Goal: Information Seeking & Learning: Learn about a topic

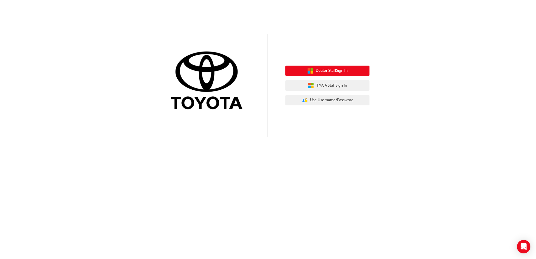
click at [346, 74] on span "Dealer Staff Sign In" at bounding box center [332, 71] width 32 height 6
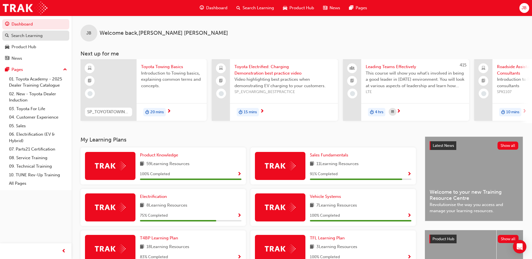
click at [45, 36] on div "Search Learning" at bounding box center [35, 35] width 61 height 7
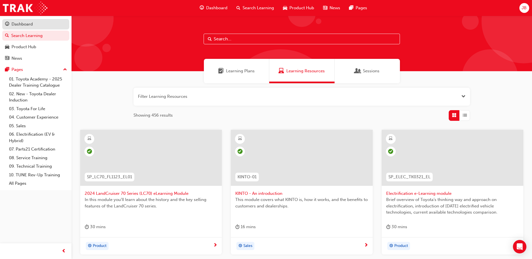
click at [39, 23] on div "Dashboard" at bounding box center [35, 24] width 61 height 7
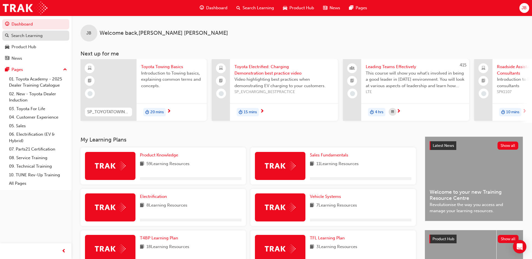
click at [42, 37] on div "Search Learning" at bounding box center [26, 36] width 31 height 6
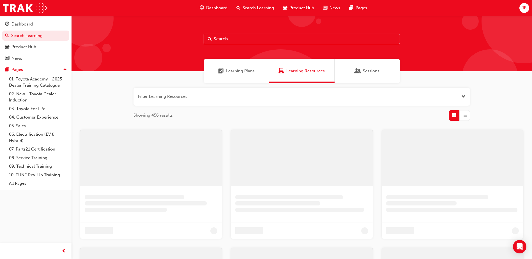
click at [234, 41] on input "text" at bounding box center [301, 39] width 196 height 11
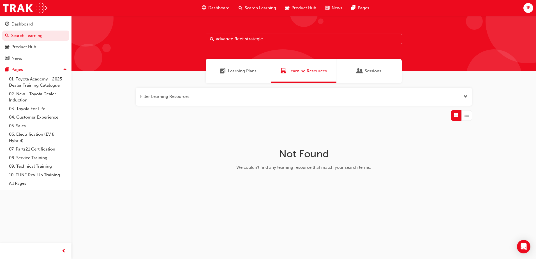
click at [269, 39] on input "advance fleet strategic" at bounding box center [304, 39] width 196 height 11
click at [231, 40] on input "advance fleet strategic" at bounding box center [304, 39] width 196 height 11
drag, startPoint x: 276, startPoint y: 36, endPoint x: 235, endPoint y: 35, distance: 41.2
click at [235, 35] on input "advanced fleet strategic" at bounding box center [304, 39] width 196 height 11
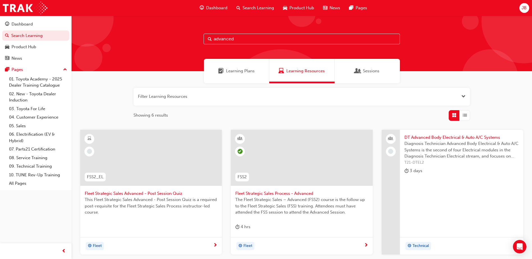
click at [253, 73] on span "Learning Plans" at bounding box center [240, 71] width 29 height 6
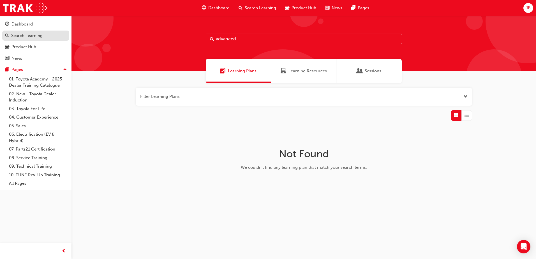
click at [25, 34] on div "Search Learning" at bounding box center [26, 36] width 31 height 6
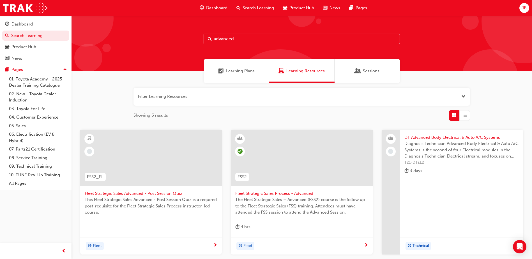
click at [253, 6] on span "Search Learning" at bounding box center [257, 8] width 31 height 6
click at [237, 38] on input "advanced" at bounding box center [301, 39] width 196 height 11
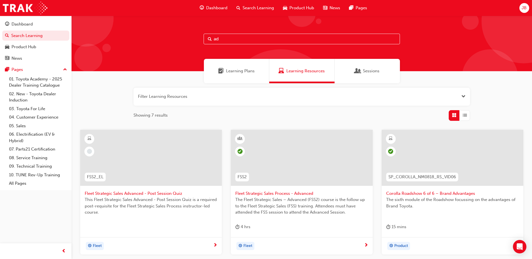
type input "a"
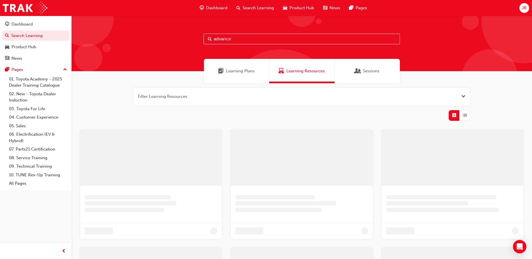
type input "advanced"
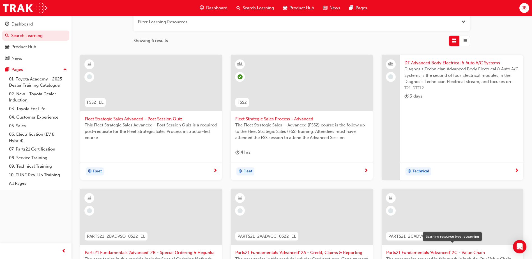
scroll to position [84, 0]
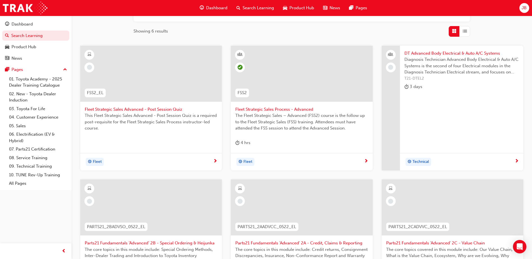
click at [152, 110] on span "Fleet Strategic Sales Advanced - Post Session Quiz" at bounding box center [151, 109] width 133 height 6
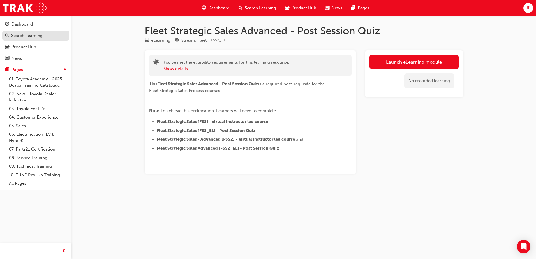
click at [33, 33] on div "Search Learning" at bounding box center [26, 36] width 31 height 6
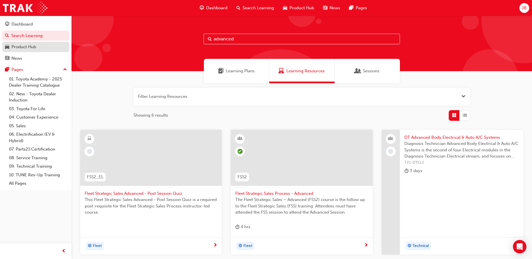
click at [31, 46] on div "Product Hub" at bounding box center [23, 47] width 25 height 6
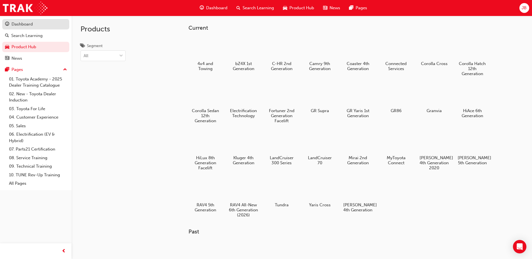
click at [28, 24] on div "Dashboard" at bounding box center [21, 24] width 21 height 6
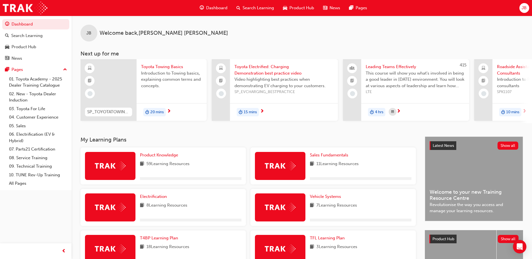
click at [526, 114] on span "next-icon" at bounding box center [524, 111] width 4 height 5
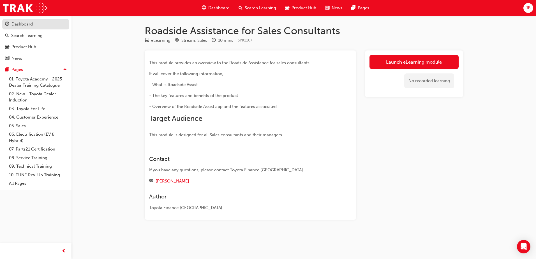
click at [14, 23] on div "Dashboard" at bounding box center [21, 24] width 21 height 6
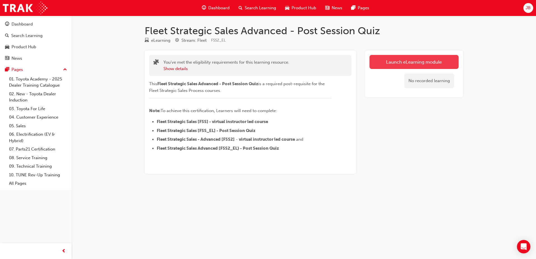
click at [402, 62] on link "Launch eLearning module" at bounding box center [413, 62] width 89 height 14
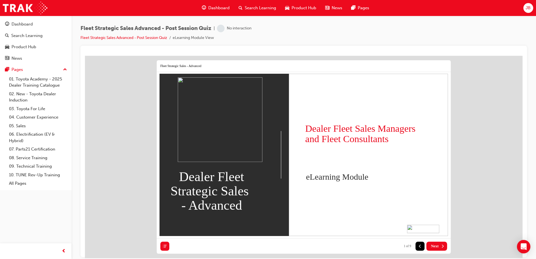
click at [434, 245] on span "Next" at bounding box center [435, 246] width 8 height 4
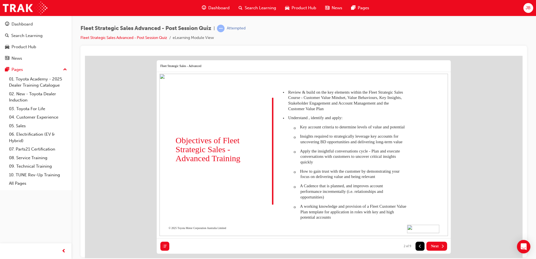
click at [437, 245] on span "Next" at bounding box center [435, 246] width 8 height 4
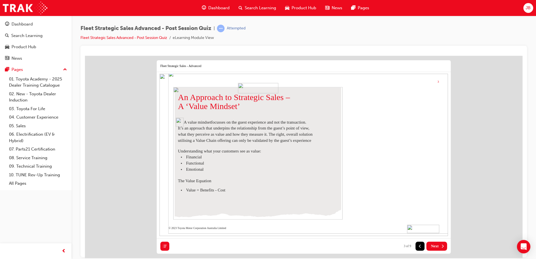
click at [437, 245] on span "Next" at bounding box center [435, 246] width 8 height 4
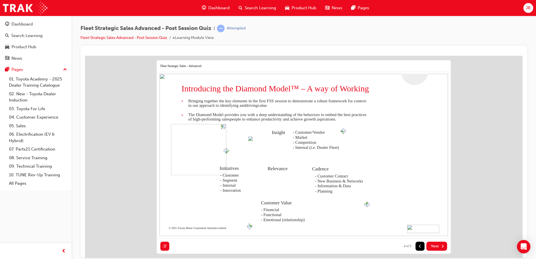
click at [437, 245] on span "Next" at bounding box center [435, 246] width 8 height 4
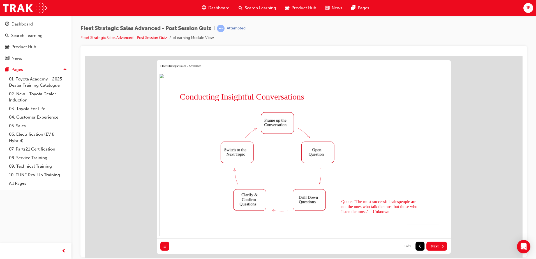
click at [437, 245] on span "Next" at bounding box center [435, 246] width 8 height 4
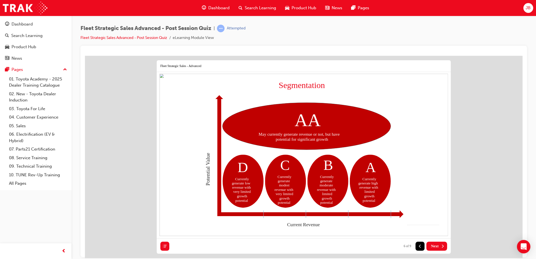
click at [437, 245] on span "Next" at bounding box center [435, 246] width 8 height 4
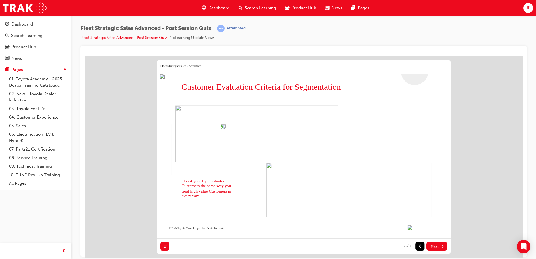
click at [437, 245] on span "Next" at bounding box center [435, 246] width 8 height 4
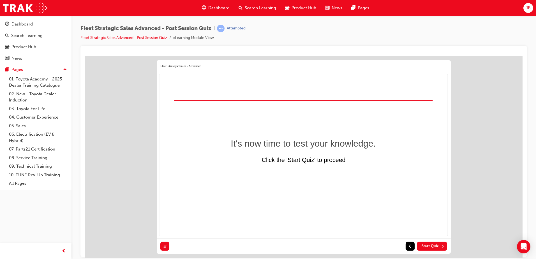
click at [437, 245] on span "Start Quiz" at bounding box center [429, 246] width 17 height 4
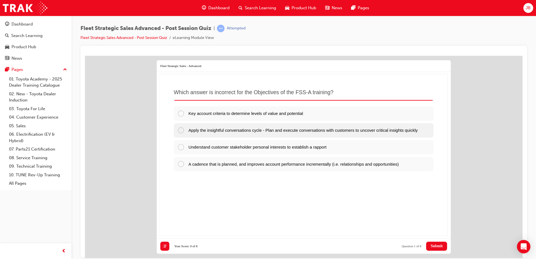
click at [224, 133] on p "Apply the insightful conversations cycle - Plan and execute conversations with …" at bounding box center [308, 130] width 241 height 6
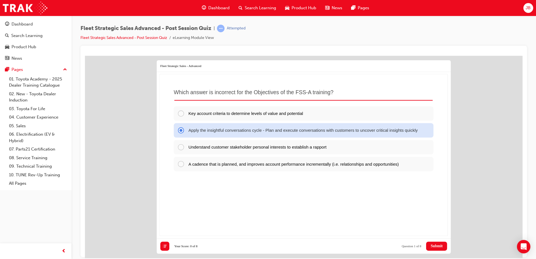
click at [436, 245] on span "Submit" at bounding box center [436, 246] width 12 height 4
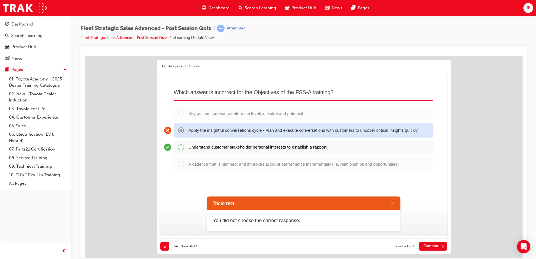
click at [392, 202] on div "Incorrect" at bounding box center [303, 202] width 193 height 13
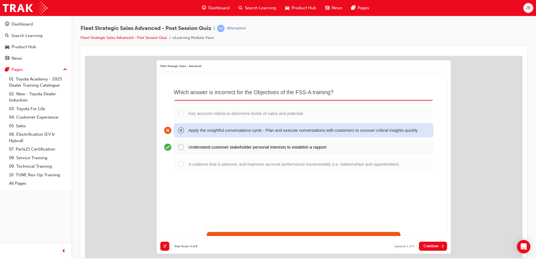
click at [180, 153] on div "Understand customer stakeholder personal interests to establish a rapport" at bounding box center [304, 147] width 260 height 14
click at [429, 244] on span "Continue" at bounding box center [430, 246] width 15 height 4
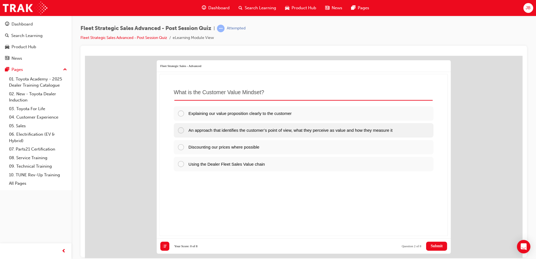
click at [277, 129] on span "An approach that identifies the customer’s point of view, what they perceive as…" at bounding box center [290, 130] width 204 height 5
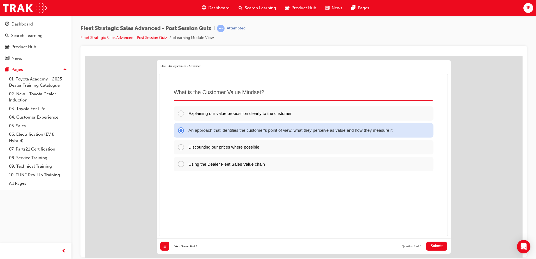
click at [434, 247] on span "Submit" at bounding box center [436, 246] width 12 height 4
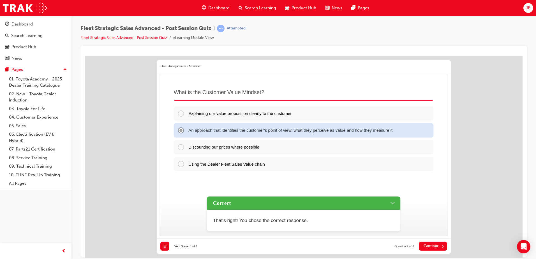
click at [434, 247] on span "Continue" at bounding box center [430, 246] width 15 height 4
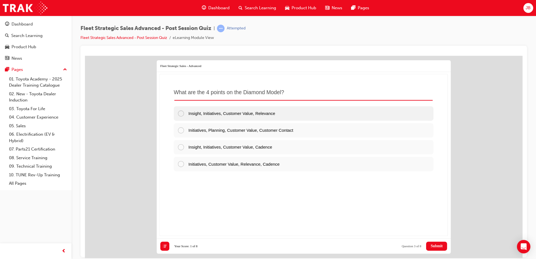
click at [275, 114] on span "Insight, Initiatives, Customer Value, Relevance" at bounding box center [231, 113] width 87 height 5
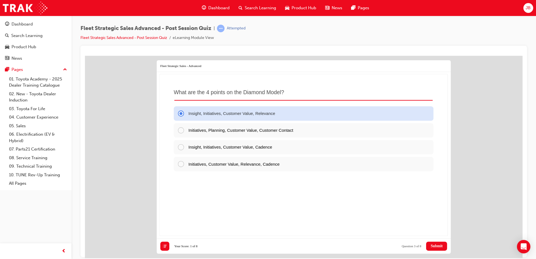
click at [437, 244] on span "Submit" at bounding box center [436, 246] width 12 height 4
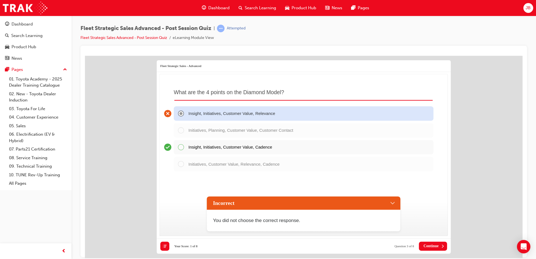
click at [393, 200] on div "Incorrect" at bounding box center [303, 202] width 193 height 13
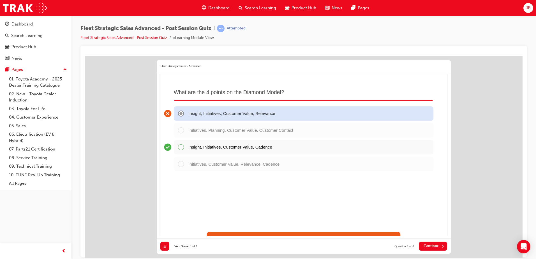
click at [427, 244] on span "Continue" at bounding box center [430, 246] width 15 height 4
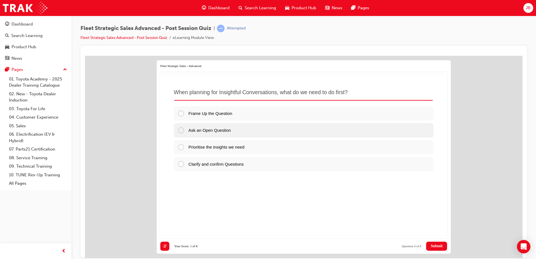
click at [244, 126] on div "Ask an Open Question" at bounding box center [304, 130] width 260 height 14
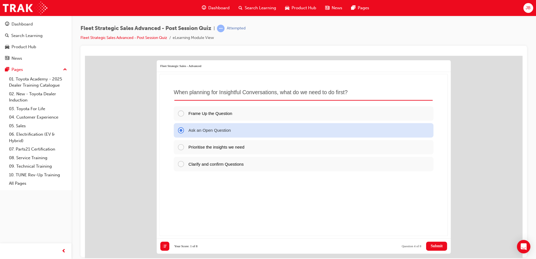
click at [431, 246] on span "Submit" at bounding box center [436, 246] width 12 height 4
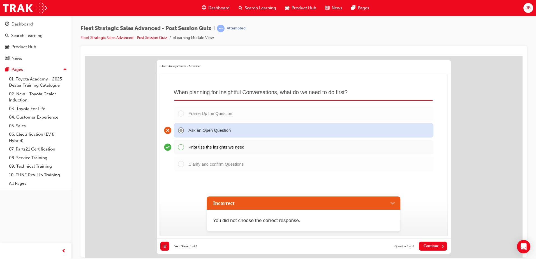
click at [392, 201] on div "Incorrect" at bounding box center [303, 202] width 193 height 13
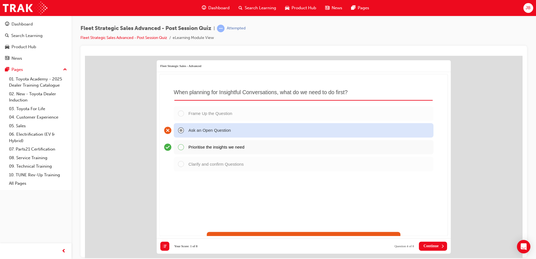
click at [427, 246] on span "Continue" at bounding box center [430, 246] width 15 height 4
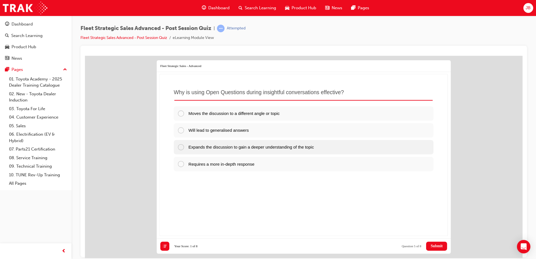
click at [308, 149] on span "Expands the discussion to gain a deeper understanding of the topic" at bounding box center [250, 146] width 125 height 5
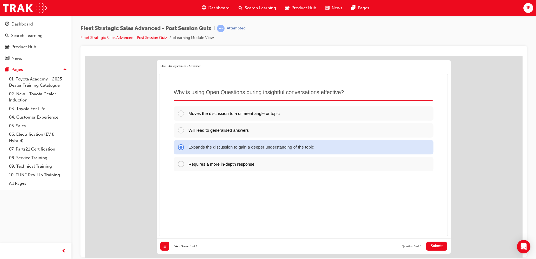
click at [437, 242] on button "Submit" at bounding box center [436, 245] width 21 height 9
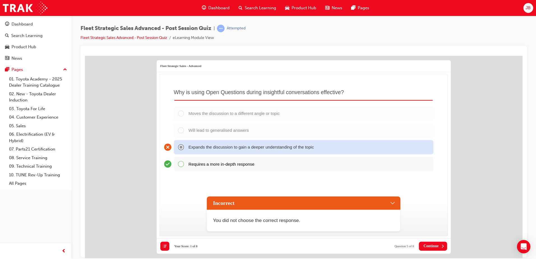
click at [393, 203] on div "Incorrect" at bounding box center [303, 202] width 193 height 13
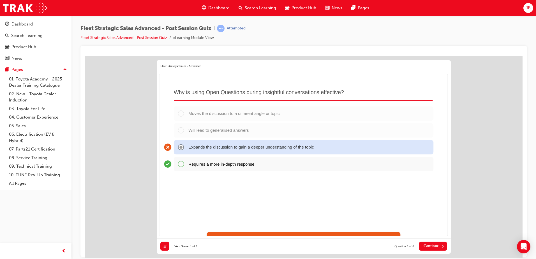
click at [424, 244] on span "Continue" at bounding box center [430, 246] width 15 height 4
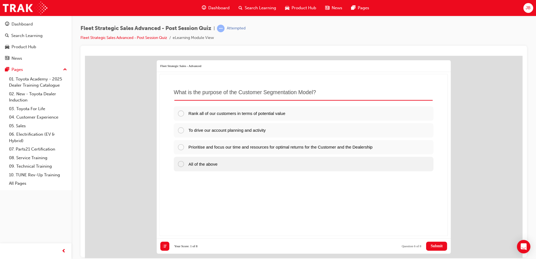
click at [217, 166] on span "All of the above" at bounding box center [202, 163] width 29 height 5
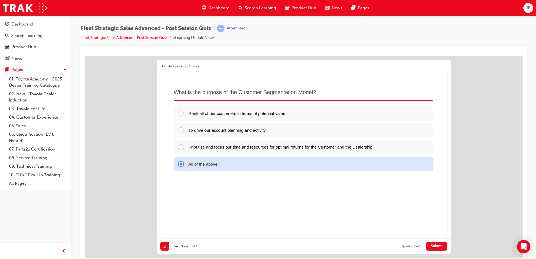
click at [440, 244] on span "Submit" at bounding box center [436, 246] width 12 height 4
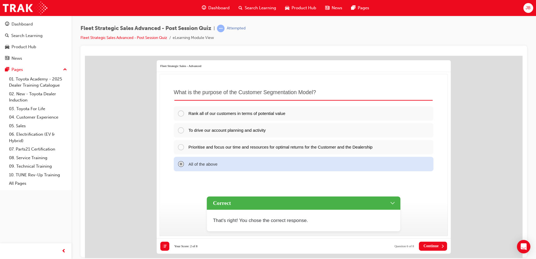
click at [430, 245] on span "Continue" at bounding box center [430, 246] width 15 height 4
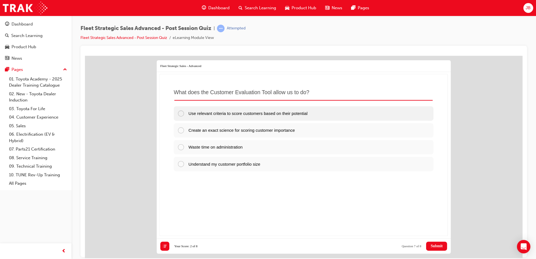
click at [307, 113] on span "Use relevant criteria to score customers based on their potential" at bounding box center [247, 113] width 119 height 5
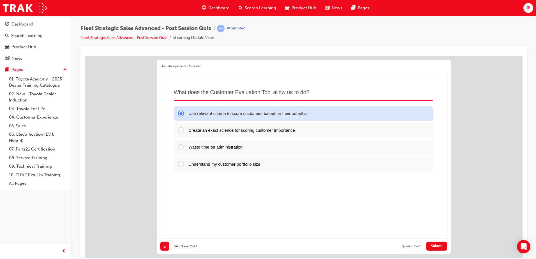
click at [437, 247] on span "Submit" at bounding box center [436, 246] width 12 height 4
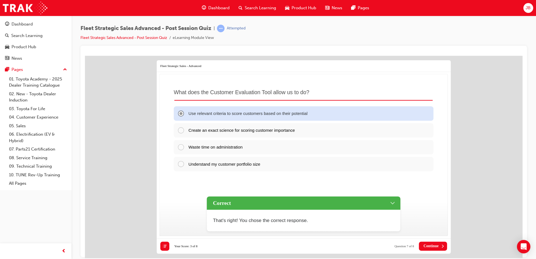
click at [430, 245] on span "Continue" at bounding box center [430, 246] width 15 height 4
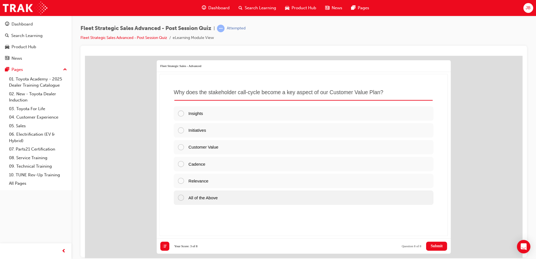
click at [246, 194] on div "All of the Above" at bounding box center [304, 197] width 260 height 14
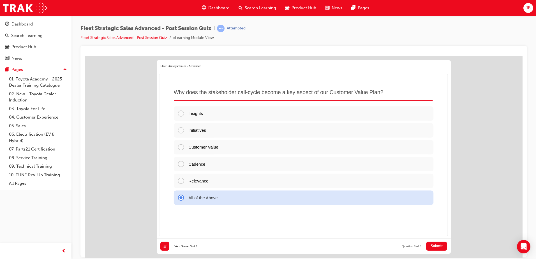
click at [437, 245] on span "Submit" at bounding box center [436, 246] width 12 height 4
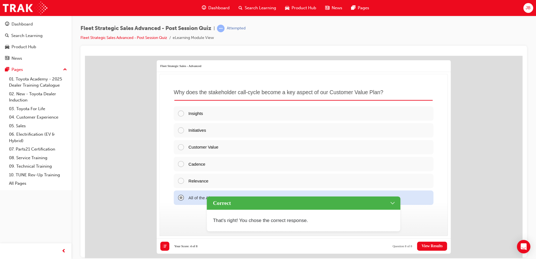
click at [441, 245] on span "View Results" at bounding box center [431, 246] width 21 height 4
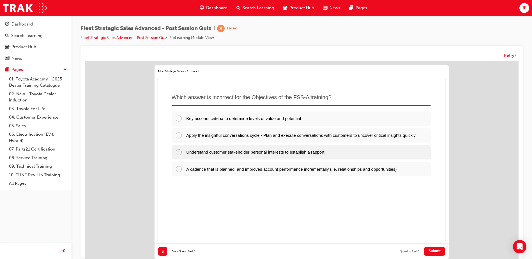
click at [338, 155] on div "Understand customer stakeholder personal interests to establish a rapport" at bounding box center [302, 152] width 260 height 14
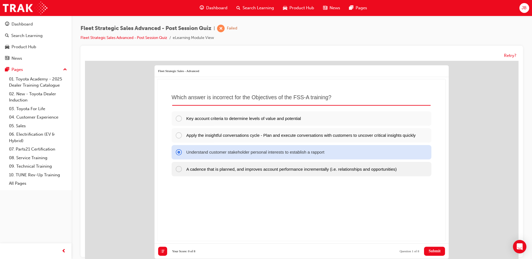
click at [322, 171] on span "A cadence that is planned, and improves account performance incrementally (i.e.…" at bounding box center [291, 168] width 210 height 5
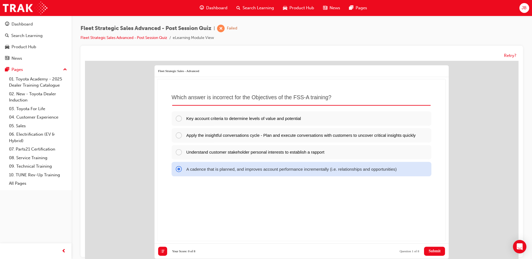
click at [429, 253] on span "Submit" at bounding box center [434, 251] width 12 height 4
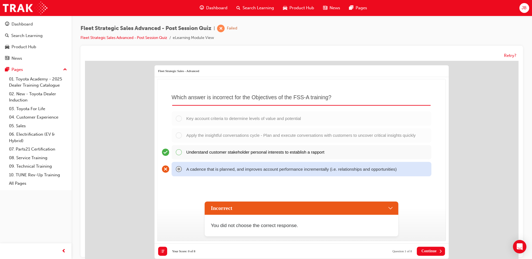
click at [424, 252] on span "Continue" at bounding box center [428, 251] width 15 height 4
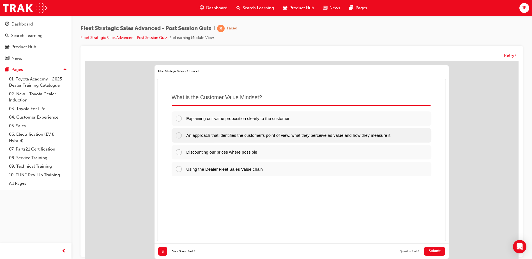
click at [261, 133] on span "An approach that identifies the customer’s point of view, what they perceive as…" at bounding box center [288, 135] width 204 height 5
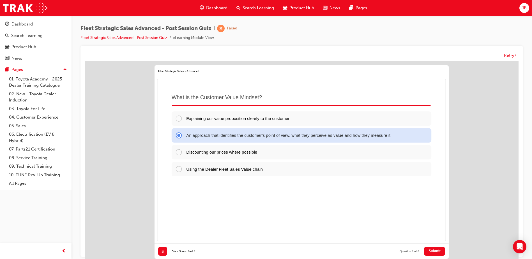
click at [436, 250] on span "Submit" at bounding box center [434, 251] width 12 height 4
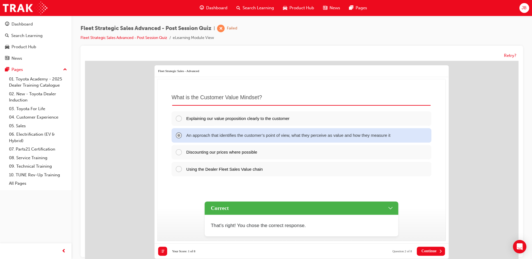
click at [432, 249] on span "Continue" at bounding box center [428, 251] width 15 height 4
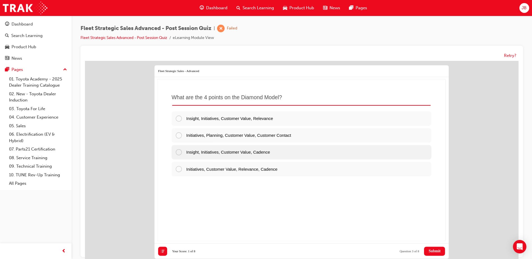
click at [264, 153] on span "Insight, Initiatives, Customer Value, Cadence" at bounding box center [228, 152] width 84 height 5
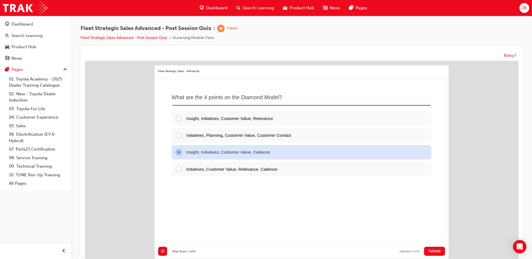
click at [429, 252] on span "Submit" at bounding box center [434, 251] width 12 height 4
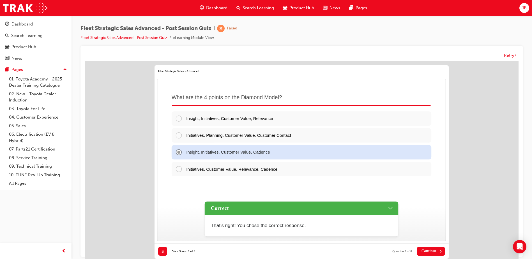
click at [425, 249] on span "Continue" at bounding box center [428, 251] width 15 height 4
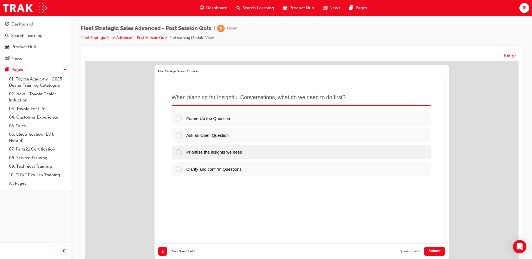
click at [257, 156] on div "Prioritise the insights we need" at bounding box center [302, 152] width 260 height 14
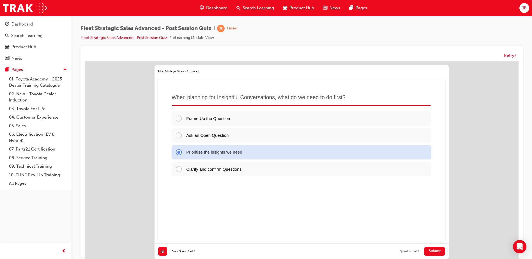
click at [432, 248] on button "Submit" at bounding box center [434, 251] width 21 height 9
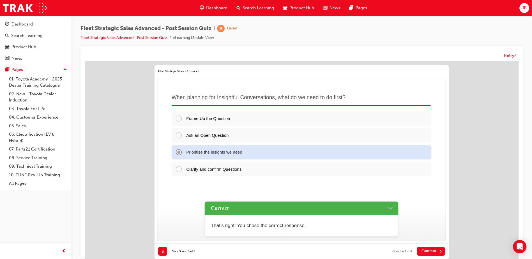
click at [427, 249] on span "Continue" at bounding box center [428, 251] width 15 height 4
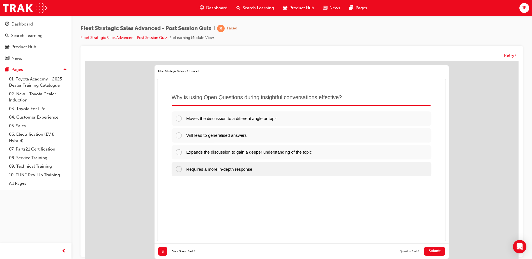
click at [266, 168] on div "Requires a more in-depth response" at bounding box center [302, 169] width 260 height 14
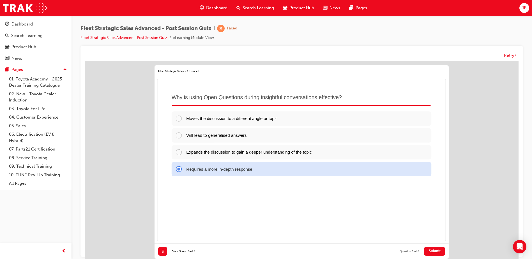
click at [435, 249] on span "Submit" at bounding box center [434, 251] width 12 height 4
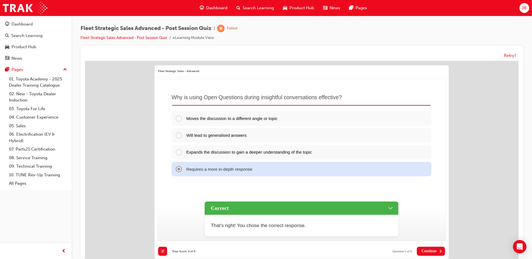
click at [429, 249] on span "Continue" at bounding box center [428, 251] width 15 height 4
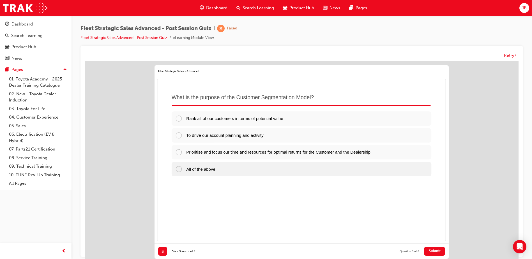
click at [218, 171] on div "All of the above" at bounding box center [302, 169] width 260 height 14
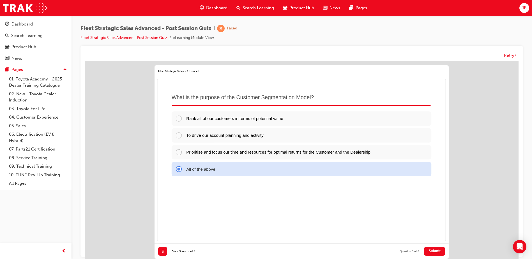
click at [442, 250] on button "Submit" at bounding box center [434, 251] width 21 height 9
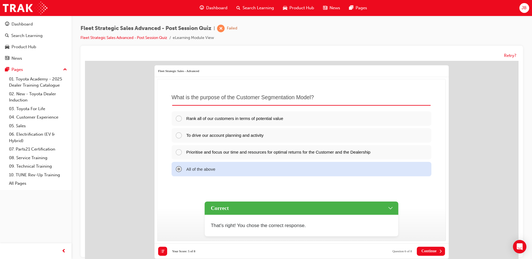
click at [425, 251] on span "Continue" at bounding box center [428, 251] width 15 height 4
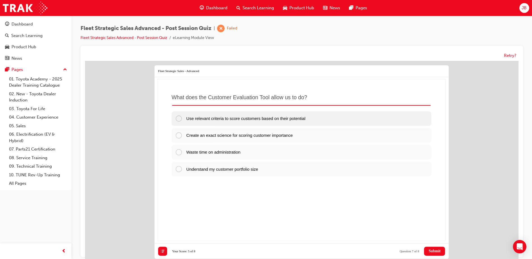
click at [305, 119] on span "Use relevant criteria to score customers based on their potential" at bounding box center [245, 118] width 119 height 5
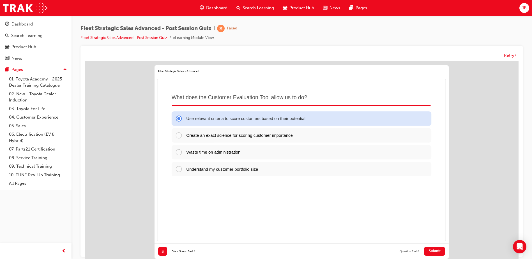
click at [435, 251] on span "Submit" at bounding box center [434, 251] width 12 height 4
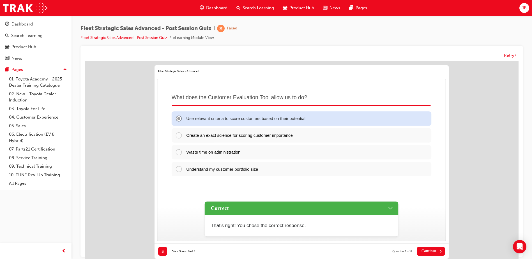
click at [434, 251] on span "Continue" at bounding box center [428, 251] width 15 height 4
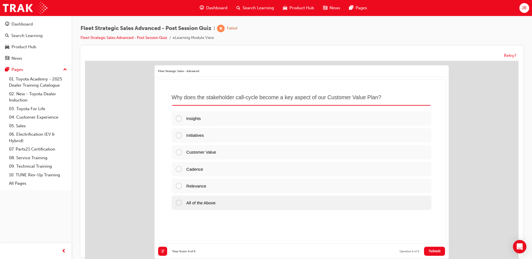
click at [236, 198] on div "All of the Above" at bounding box center [302, 202] width 260 height 14
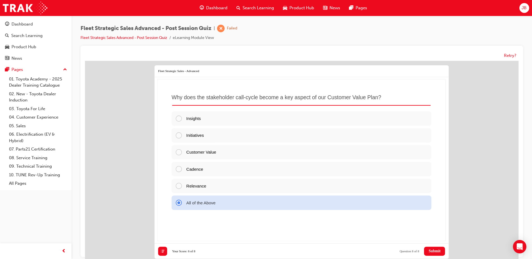
click at [439, 251] on span "Submit" at bounding box center [434, 251] width 12 height 4
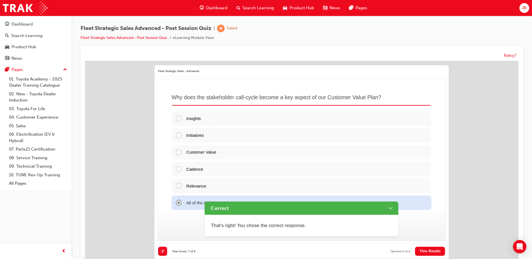
click at [422, 244] on div "Postpone Submit All Close Review View Results Reset Your Score: 7 of 8 Question…" at bounding box center [301, 251] width 294 height 15
click at [424, 249] on span "View Results" at bounding box center [429, 251] width 21 height 4
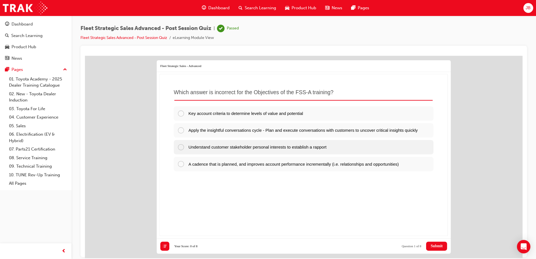
click at [326, 154] on div "Understand customer stakeholder personal interests to establish a rapport" at bounding box center [304, 147] width 260 height 14
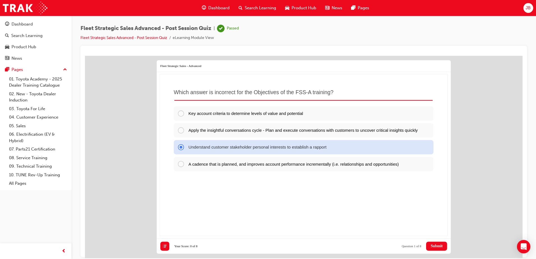
click at [433, 246] on span "Submit" at bounding box center [436, 246] width 12 height 4
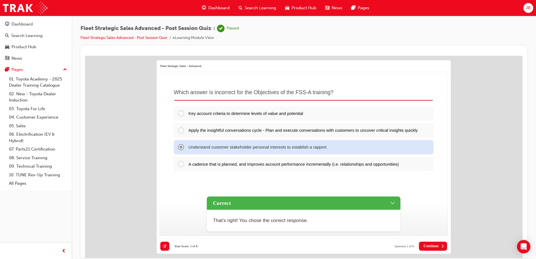
click at [429, 244] on span "Continue" at bounding box center [430, 246] width 15 height 4
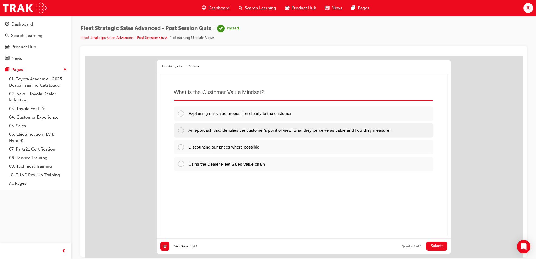
click at [374, 131] on span "An approach that identifies the customer’s point of view, what they perceive as…" at bounding box center [290, 130] width 204 height 5
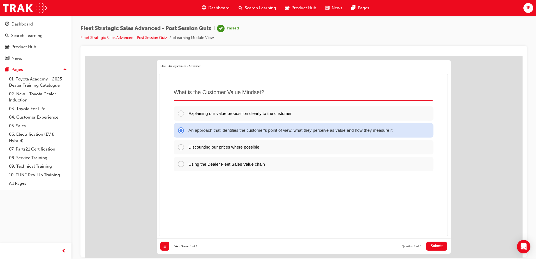
click at [428, 242] on button "Submit" at bounding box center [436, 245] width 21 height 9
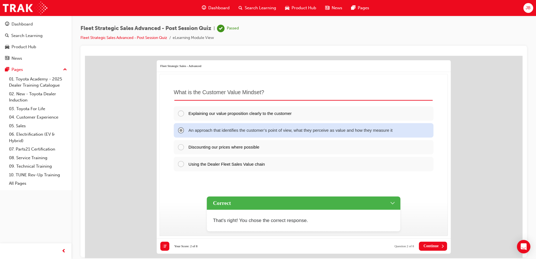
click at [430, 248] on button "Continue" at bounding box center [433, 245] width 28 height 9
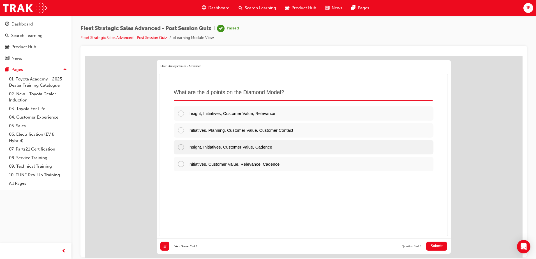
click at [307, 148] on div "Insight, Initiatives, Customer Value, Cadence" at bounding box center [304, 147] width 260 height 14
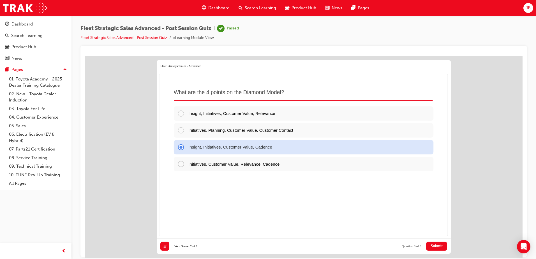
click at [437, 247] on span "Submit" at bounding box center [436, 246] width 12 height 4
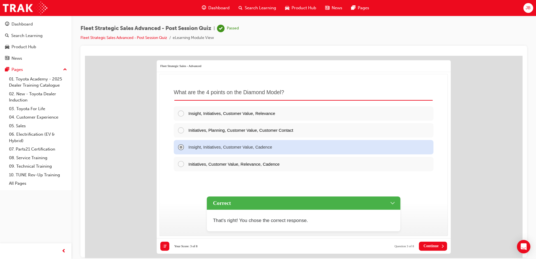
click at [427, 245] on span "Continue" at bounding box center [430, 246] width 15 height 4
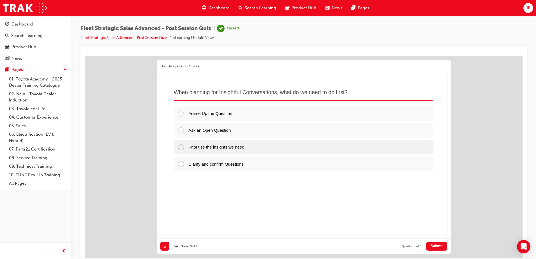
click at [277, 149] on div "Prioritise the insights we need" at bounding box center [304, 147] width 260 height 14
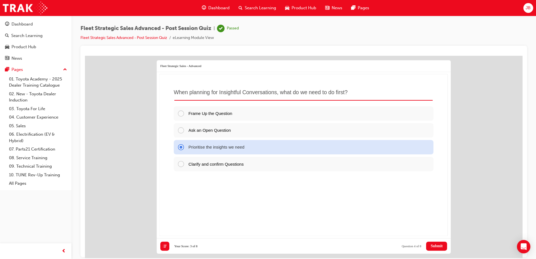
click at [437, 249] on button "Submit" at bounding box center [436, 245] width 21 height 9
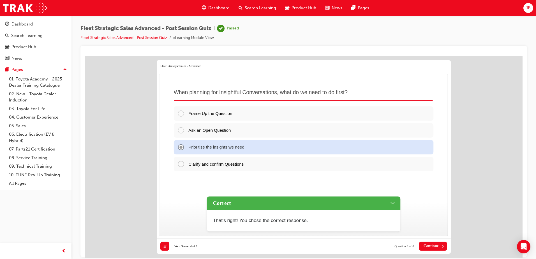
click at [432, 246] on span "Continue" at bounding box center [430, 246] width 15 height 4
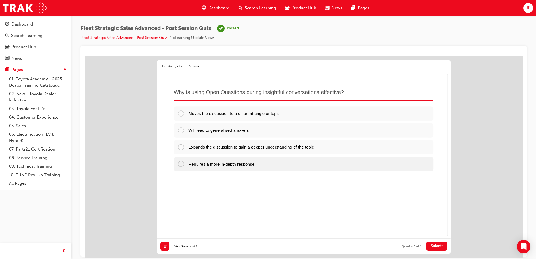
click at [312, 165] on div "Requires a more in-depth response" at bounding box center [304, 163] width 260 height 14
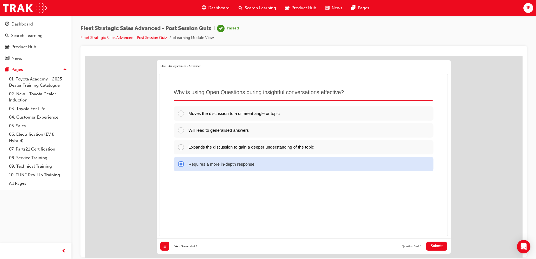
click at [437, 245] on span "Submit" at bounding box center [436, 246] width 12 height 4
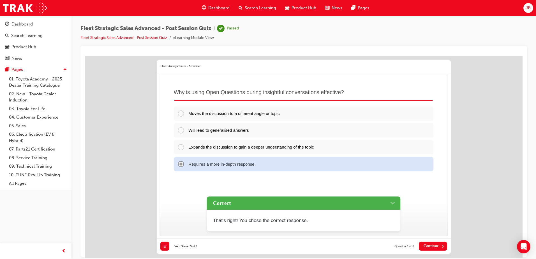
click at [432, 245] on span "Continue" at bounding box center [430, 246] width 15 height 4
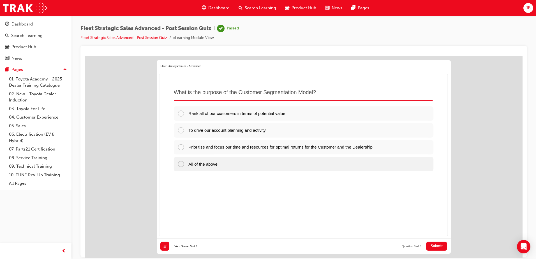
click at [245, 161] on div "All of the above" at bounding box center [304, 163] width 260 height 14
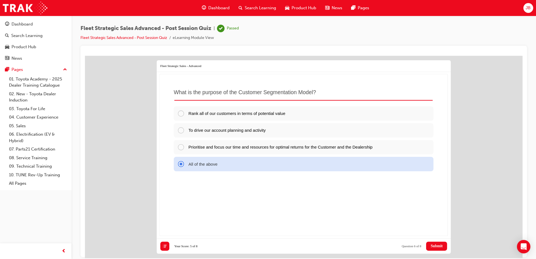
click at [432, 245] on span "Submit" at bounding box center [436, 246] width 12 height 4
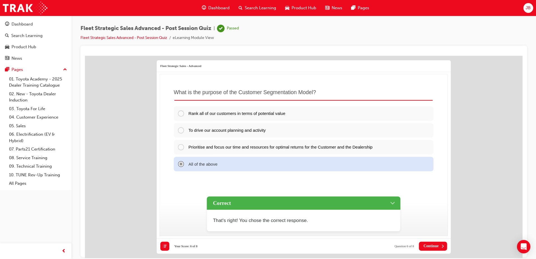
click at [429, 243] on button "Continue" at bounding box center [433, 245] width 28 height 9
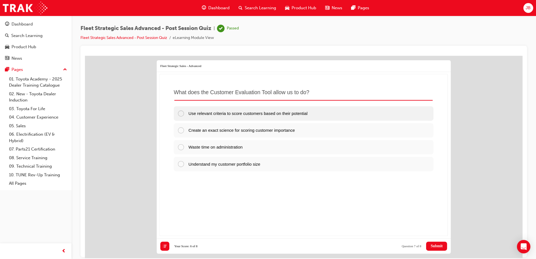
click at [307, 115] on span "Use relevant criteria to score customers based on their potential" at bounding box center [247, 113] width 119 height 5
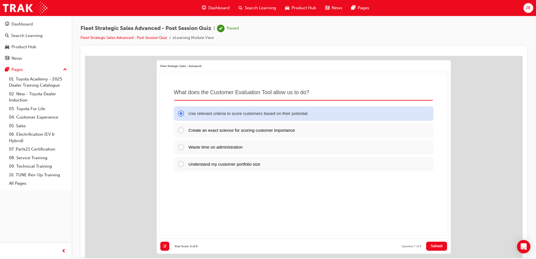
click at [435, 247] on span "Submit" at bounding box center [436, 246] width 12 height 4
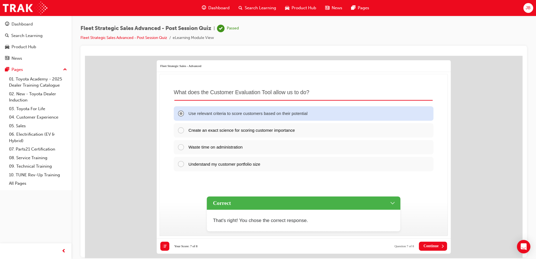
click at [435, 247] on span "Continue" at bounding box center [430, 246] width 15 height 4
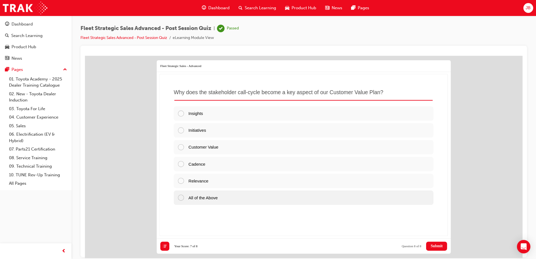
click at [285, 194] on div "All of the Above" at bounding box center [304, 197] width 260 height 14
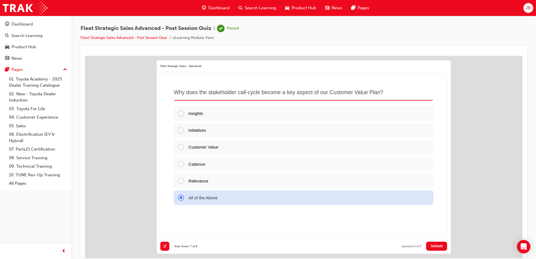
click at [432, 244] on span "Submit" at bounding box center [436, 246] width 12 height 4
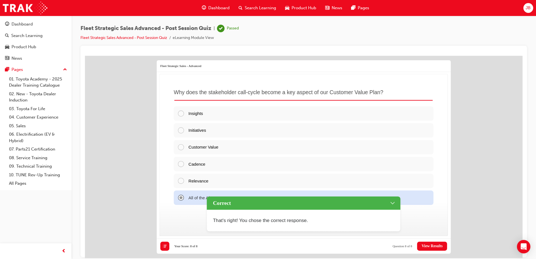
click at [431, 244] on span "View Results" at bounding box center [431, 246] width 21 height 4
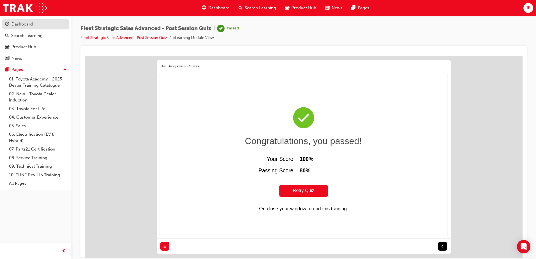
click at [47, 24] on div "Dashboard" at bounding box center [35, 24] width 61 height 7
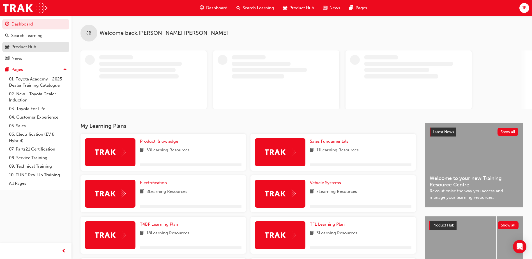
click at [26, 49] on div "Product Hub" at bounding box center [23, 47] width 25 height 6
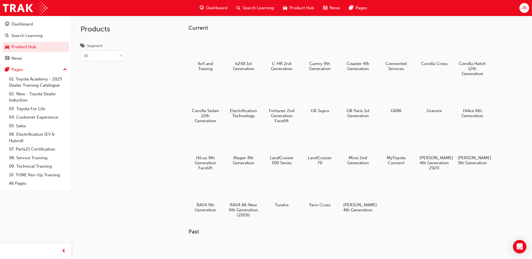
click at [37, 27] on div "Dashboard" at bounding box center [35, 24] width 61 height 7
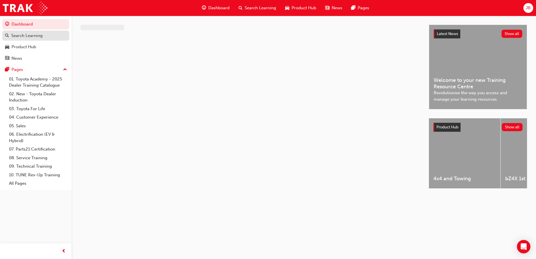
click at [36, 35] on div "Search Learning" at bounding box center [26, 36] width 31 height 6
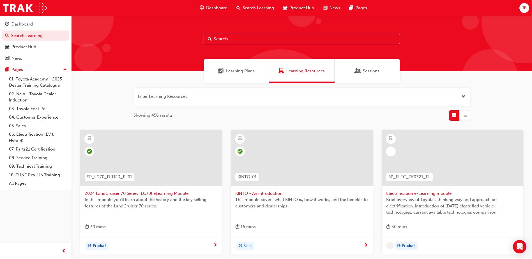
click at [263, 40] on input "text" at bounding box center [301, 39] width 196 height 11
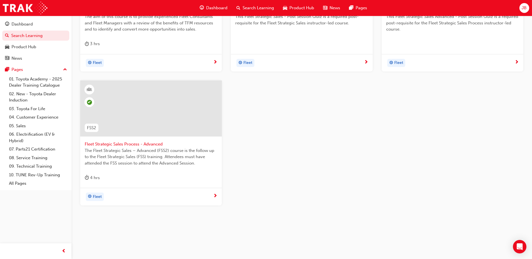
scroll to position [184, 0]
type input "fleet strategic"
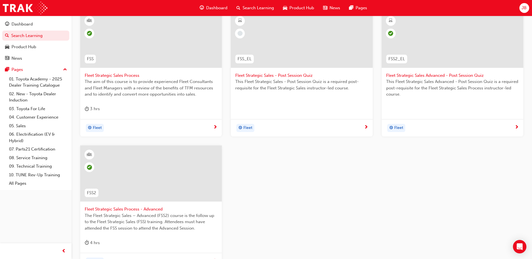
scroll to position [128, 0]
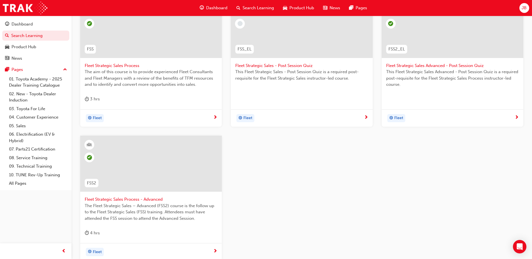
click at [292, 119] on div "Fleet" at bounding box center [299, 118] width 128 height 8
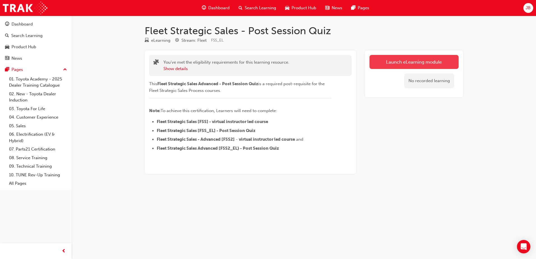
click at [408, 60] on link "Launch eLearning module" at bounding box center [413, 62] width 89 height 14
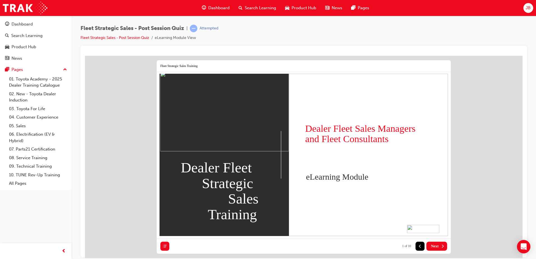
click at [434, 244] on span "Next" at bounding box center [435, 246] width 8 height 4
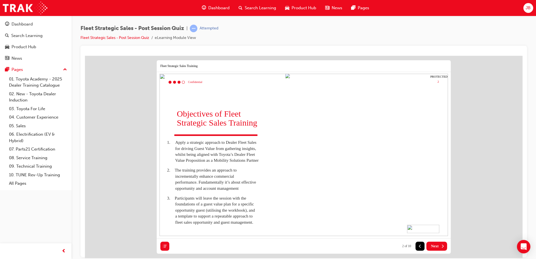
click at [434, 244] on span "Next" at bounding box center [435, 246] width 8 height 4
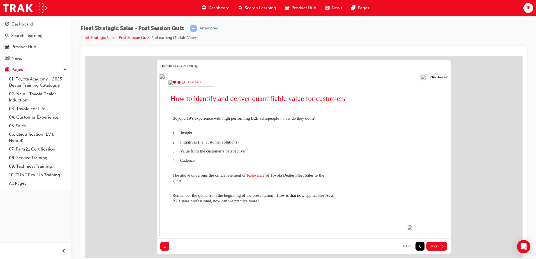
click at [434, 244] on span "Next" at bounding box center [435, 246] width 8 height 4
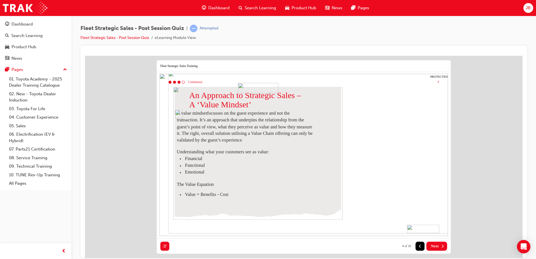
click at [434, 244] on span "Next" at bounding box center [435, 246] width 8 height 4
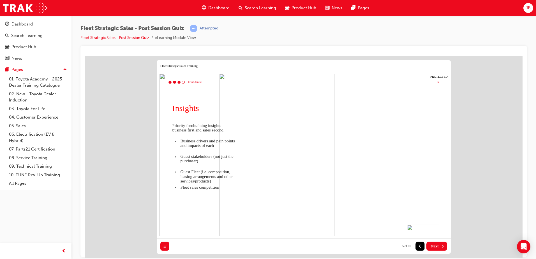
click at [434, 244] on span "Next" at bounding box center [435, 246] width 8 height 4
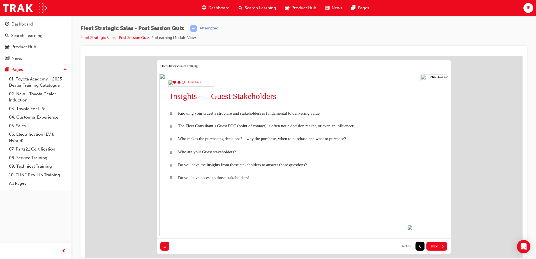
click at [434, 244] on span "Next" at bounding box center [435, 246] width 8 height 4
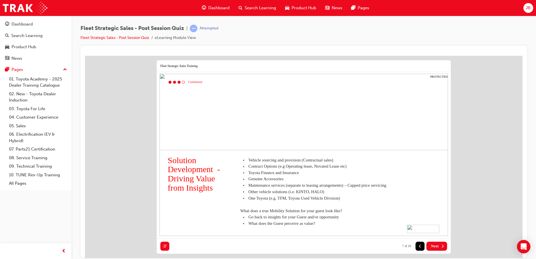
click at [434, 244] on span "Next" at bounding box center [435, 246] width 8 height 4
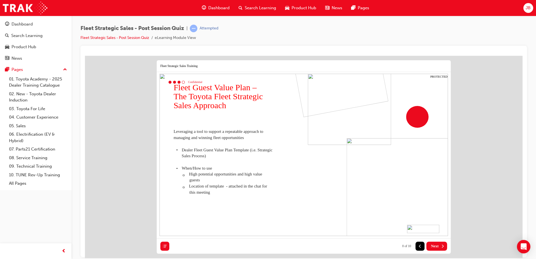
click at [434, 244] on span "Next" at bounding box center [435, 246] width 8 height 4
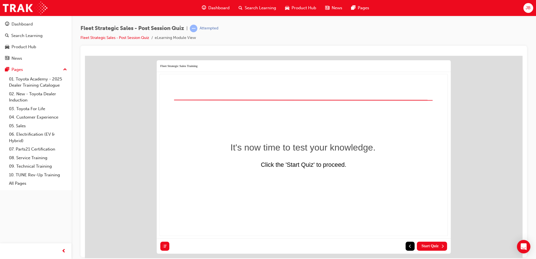
click at [434, 244] on span "Start Quiz" at bounding box center [429, 246] width 17 height 4
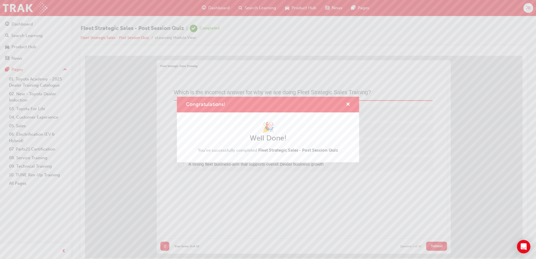
click at [346, 102] on div "Congratulations!" at bounding box center [345, 104] width 9 height 7
click at [348, 104] on span "cross-icon" at bounding box center [348, 104] width 4 height 5
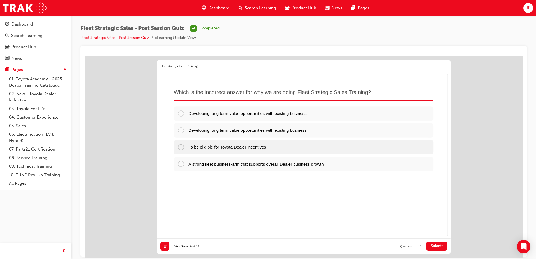
click at [298, 149] on div "To be eligible for Toyota Dealer incentives" at bounding box center [304, 147] width 260 height 14
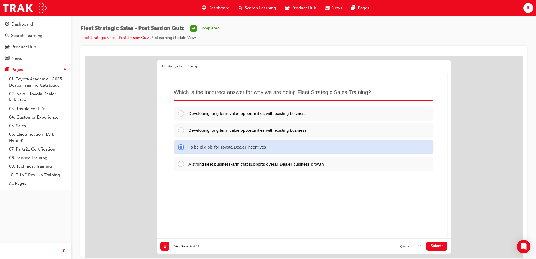
click at [435, 244] on span "Submit" at bounding box center [436, 246] width 12 height 4
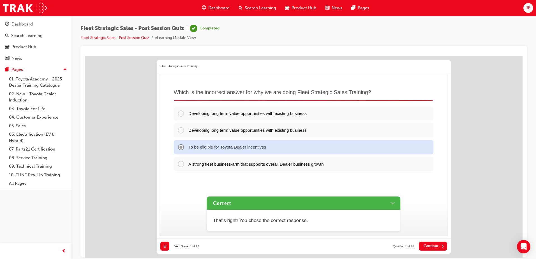
click at [437, 245] on span "Continue" at bounding box center [430, 246] width 15 height 4
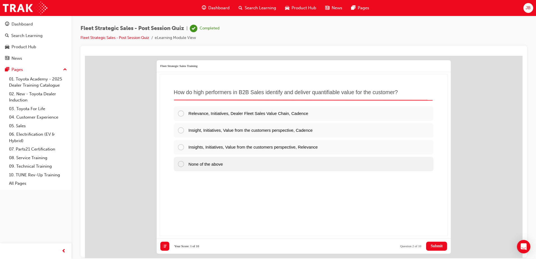
click at [247, 164] on div "None of the above" at bounding box center [304, 163] width 260 height 14
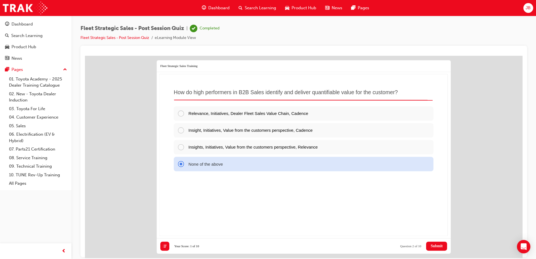
click at [435, 244] on span "Submit" at bounding box center [436, 246] width 12 height 4
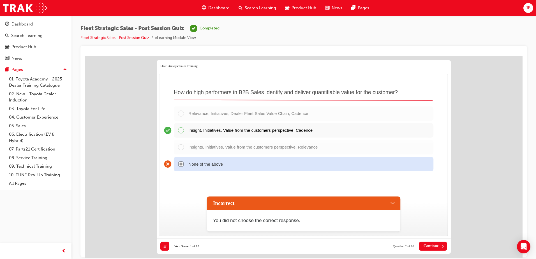
click at [395, 200] on div "Incorrect" at bounding box center [303, 202] width 193 height 13
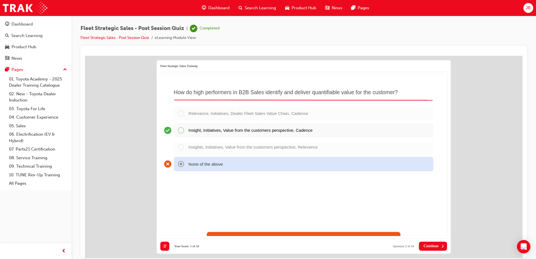
click at [429, 244] on span "Continue" at bounding box center [430, 246] width 15 height 4
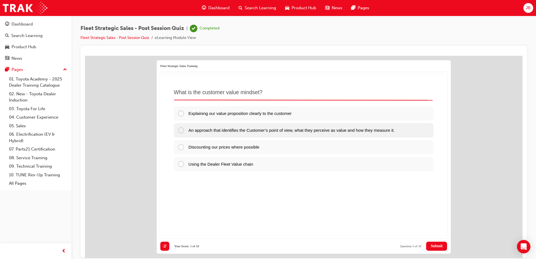
click at [282, 132] on span "An approach that identifies the Customer’s point of view, what they perceive as…" at bounding box center [291, 130] width 206 height 5
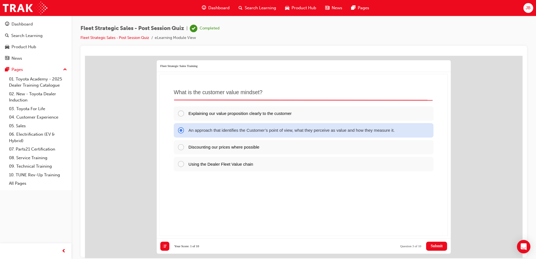
click at [435, 247] on span "Submit" at bounding box center [436, 246] width 12 height 4
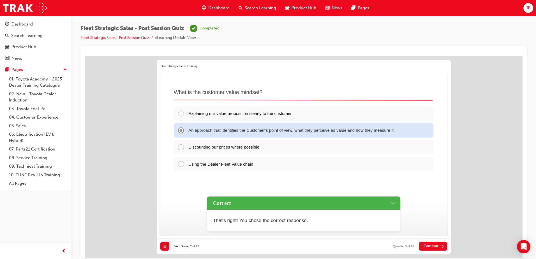
click at [434, 245] on span "Continue" at bounding box center [430, 246] width 15 height 4
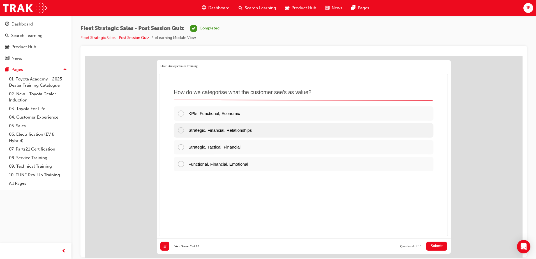
click at [307, 131] on div "Strategic, Financial, Relationships" at bounding box center [304, 130] width 260 height 14
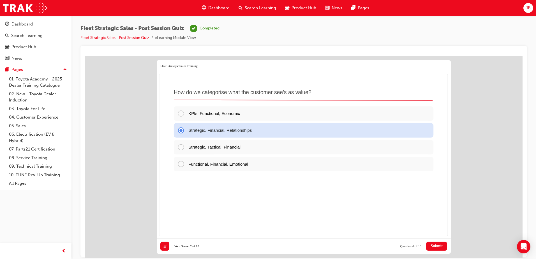
click at [433, 244] on span "Submit" at bounding box center [436, 246] width 12 height 4
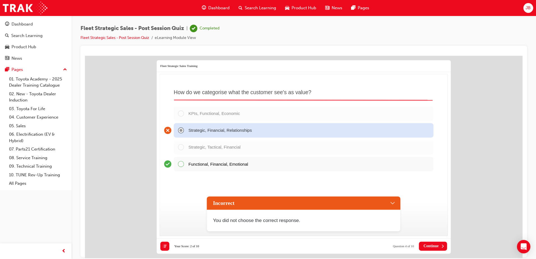
click at [396, 200] on div "Incorrect" at bounding box center [303, 202] width 193 height 13
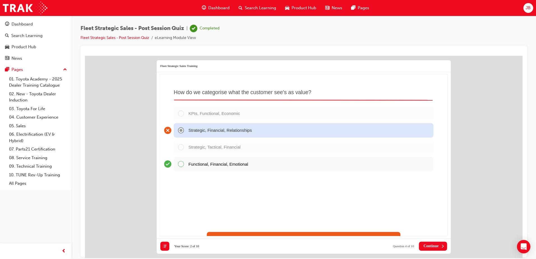
click at [429, 241] on button "Continue" at bounding box center [433, 245] width 28 height 9
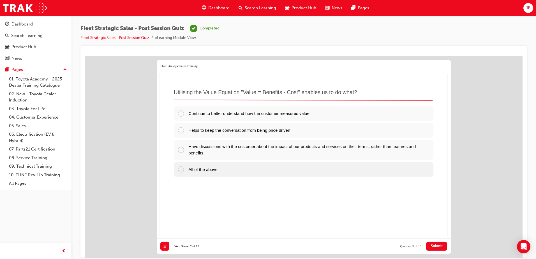
click at [268, 170] on div "All of the above" at bounding box center [304, 169] width 260 height 14
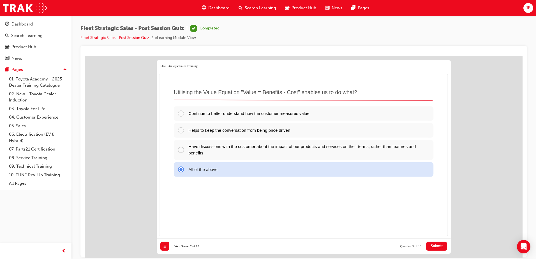
click at [436, 247] on span "Submit" at bounding box center [436, 246] width 12 height 4
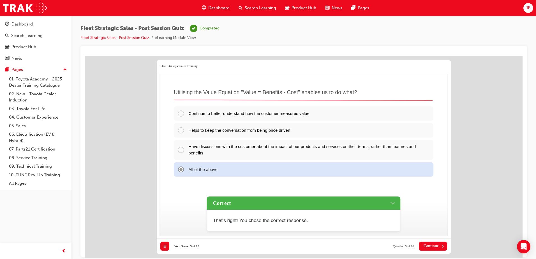
click at [436, 246] on span "Continue" at bounding box center [430, 246] width 15 height 4
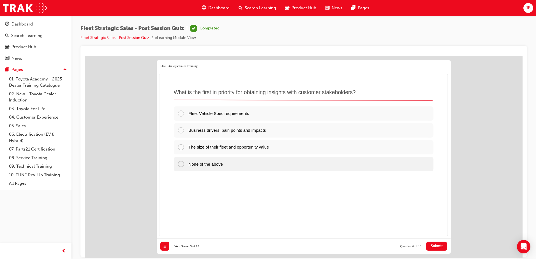
click at [253, 165] on div "None of the above" at bounding box center [304, 163] width 260 height 14
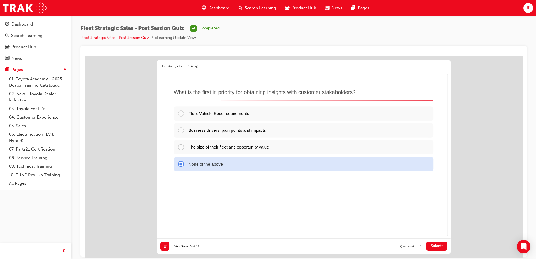
click at [439, 244] on span "Submit" at bounding box center [436, 246] width 12 height 4
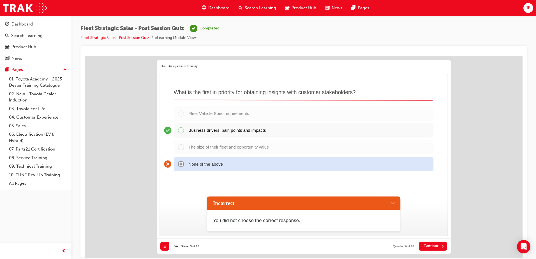
click at [427, 245] on span "Continue" at bounding box center [430, 246] width 15 height 4
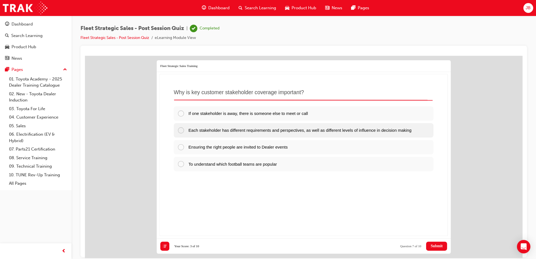
click at [298, 130] on span "Each stakeholder has different requirements and perspectives, as well as differ…" at bounding box center [299, 130] width 223 height 5
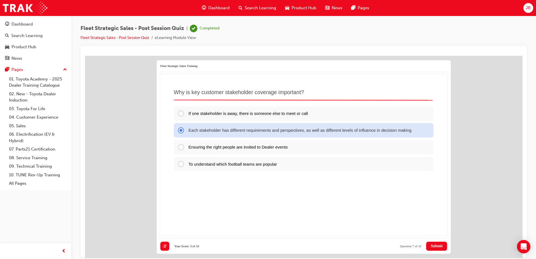
click at [433, 247] on span "Submit" at bounding box center [436, 246] width 12 height 4
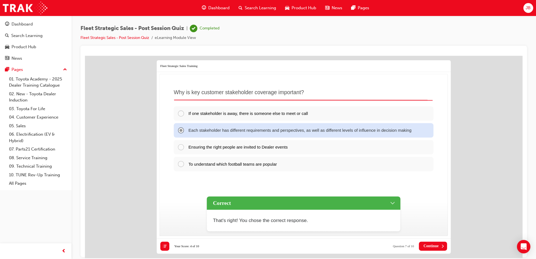
click at [434, 245] on span "Continue" at bounding box center [430, 246] width 15 height 4
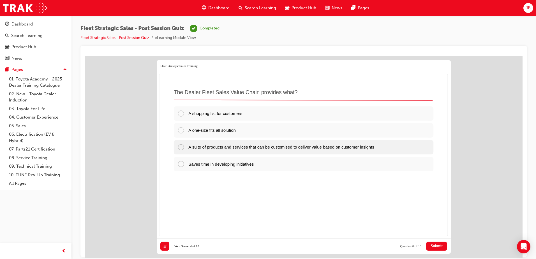
click at [374, 148] on span "A suite of products and services that can be customised to deliver value based …" at bounding box center [281, 146] width 186 height 5
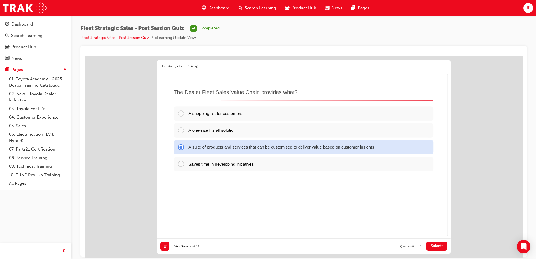
click at [437, 246] on span "Submit" at bounding box center [436, 246] width 12 height 4
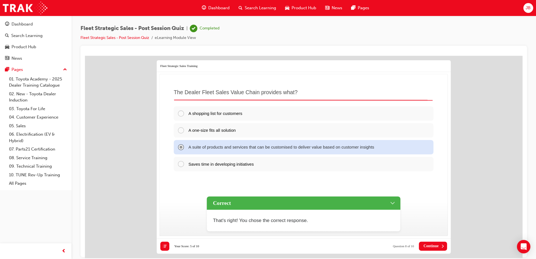
click at [437, 247] on span "Continue" at bounding box center [430, 246] width 15 height 4
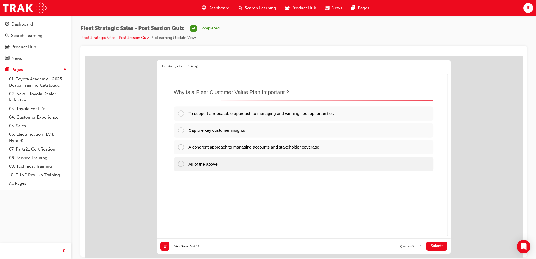
click at [250, 160] on div "All of the above" at bounding box center [304, 163] width 260 height 14
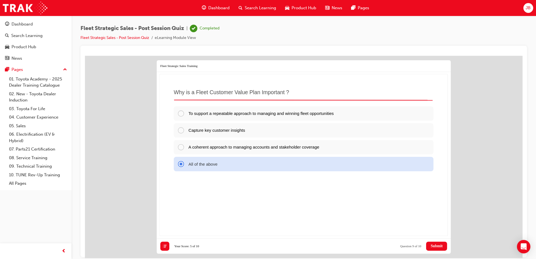
click at [440, 242] on button "Submit" at bounding box center [436, 245] width 21 height 9
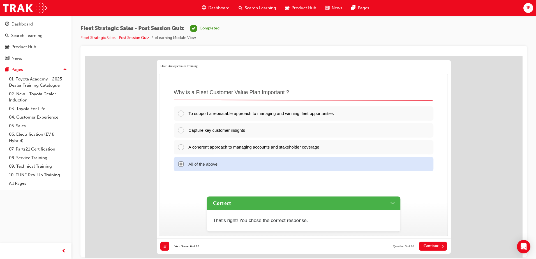
click at [439, 243] on button "Continue" at bounding box center [433, 245] width 28 height 9
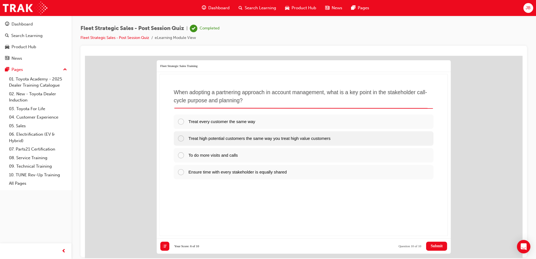
click at [344, 135] on div "Treat high potential customers the same way you treat high value customers" at bounding box center [304, 138] width 260 height 14
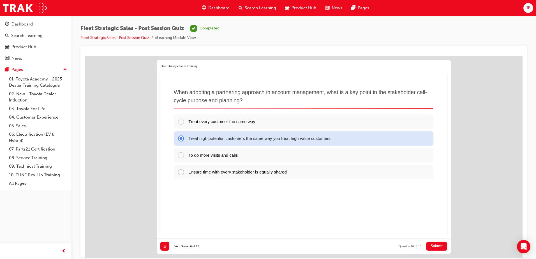
click at [433, 244] on span "Submit" at bounding box center [436, 246] width 12 height 4
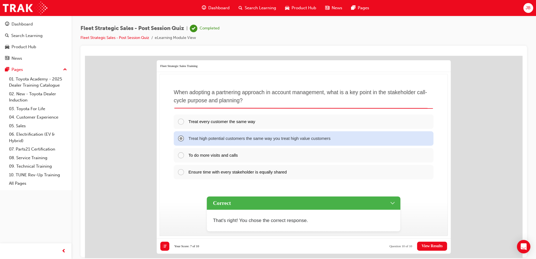
click at [436, 244] on span "View Results" at bounding box center [431, 246] width 21 height 4
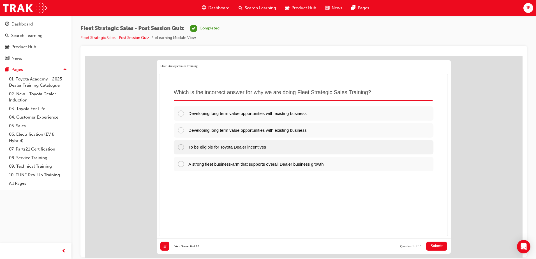
click at [289, 145] on div "To be eligible for Toyota Dealer incentives" at bounding box center [304, 147] width 260 height 14
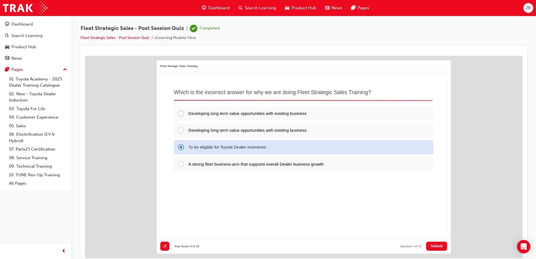
click at [441, 247] on span "Submit" at bounding box center [436, 246] width 12 height 4
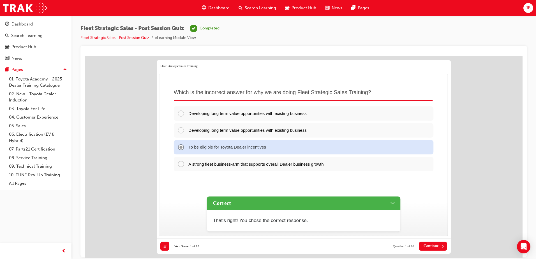
click at [440, 246] on button "Continue" at bounding box center [433, 245] width 28 height 9
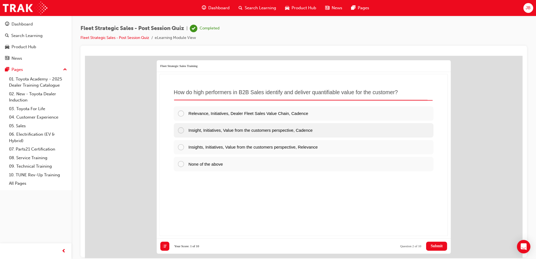
click at [309, 126] on div "Insight, Initiatives, Value from the customers perspective, Cadence" at bounding box center [304, 130] width 260 height 14
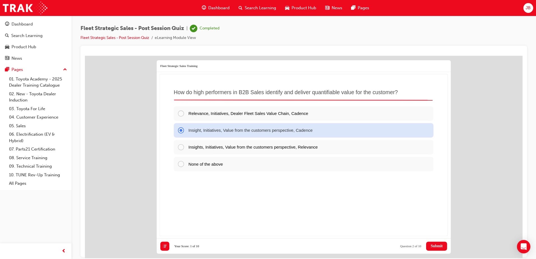
click at [432, 245] on span "Submit" at bounding box center [436, 246] width 12 height 4
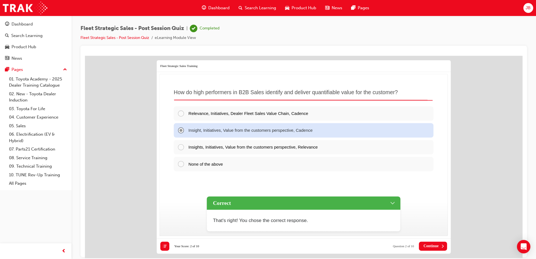
click at [433, 244] on span "Continue" at bounding box center [430, 246] width 15 height 4
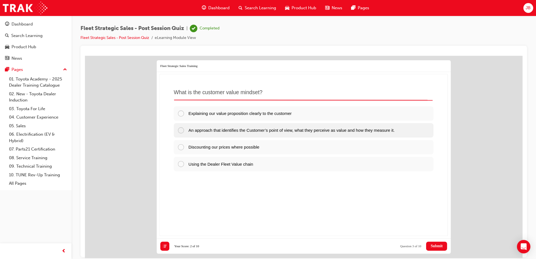
click at [315, 136] on div "An approach that identifies the Customer’s point of view, what they perceive as…" at bounding box center [304, 130] width 260 height 14
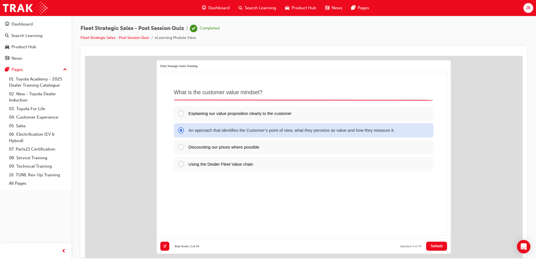
click at [436, 244] on span "Submit" at bounding box center [436, 246] width 12 height 4
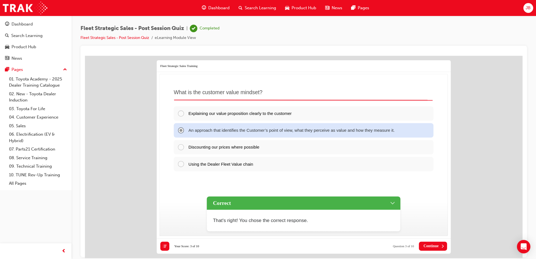
click at [436, 245] on span "Continue" at bounding box center [430, 246] width 15 height 4
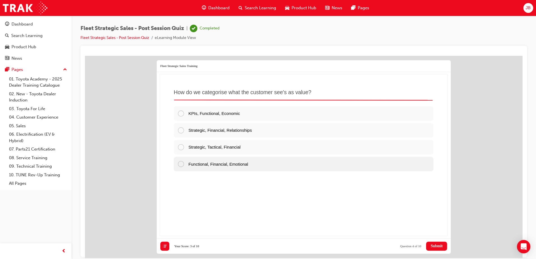
click at [256, 165] on div "Functional, Financial, Emotional" at bounding box center [304, 163] width 260 height 14
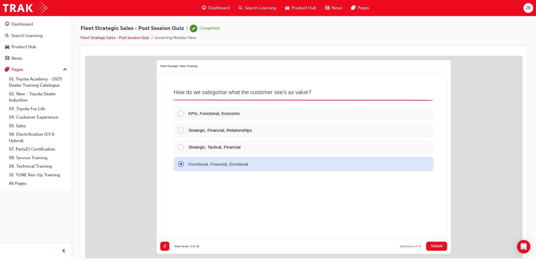
click at [436, 247] on span "Submit" at bounding box center [436, 246] width 12 height 4
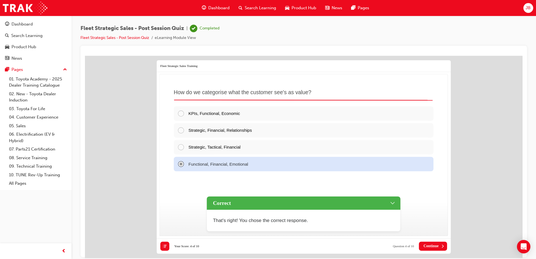
click at [433, 246] on span "Continue" at bounding box center [430, 246] width 15 height 4
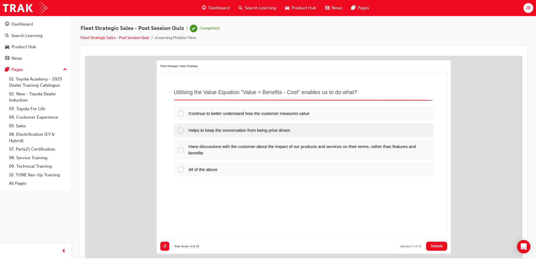
click at [281, 132] on span "Helps to keep the conversation from being price driven" at bounding box center [239, 130] width 102 height 5
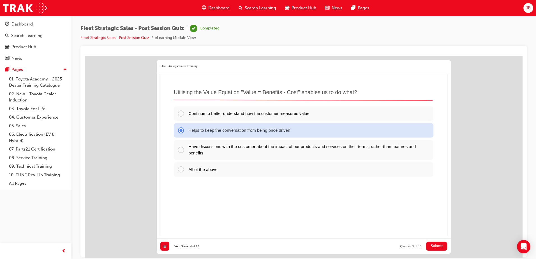
click at [430, 246] on span "Submit" at bounding box center [436, 246] width 12 height 4
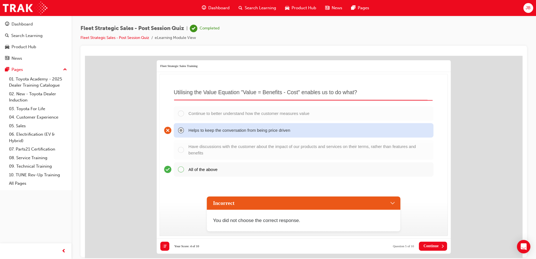
click at [432, 243] on button "Continue" at bounding box center [433, 245] width 28 height 9
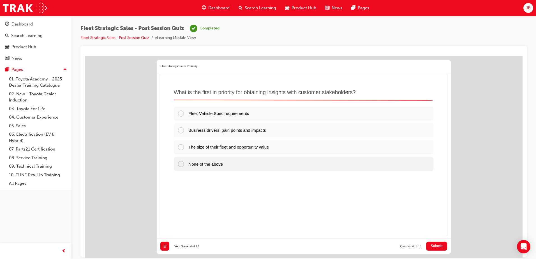
click at [238, 165] on div "None of the above" at bounding box center [304, 163] width 260 height 14
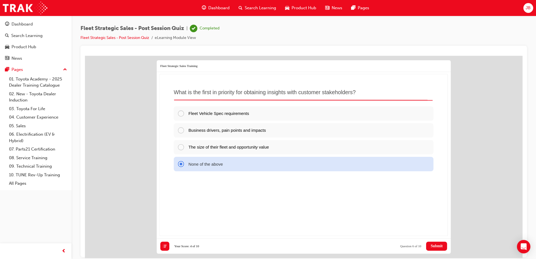
click at [435, 244] on span "Submit" at bounding box center [436, 246] width 12 height 4
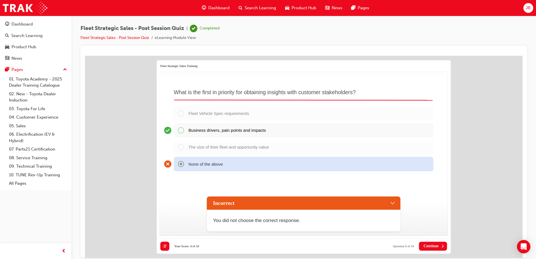
drag, startPoint x: 431, startPoint y: 242, endPoint x: 432, endPoint y: 245, distance: 2.8
click at [431, 244] on button "Continue" at bounding box center [433, 245] width 28 height 9
click at [432, 245] on span "Continue" at bounding box center [430, 246] width 15 height 4
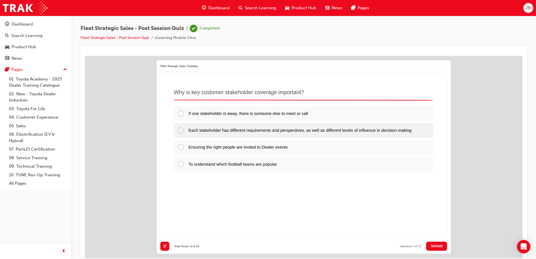
click at [332, 134] on div "Each stakeholder has different requirements and perspectives, as well as differ…" at bounding box center [304, 130] width 260 height 14
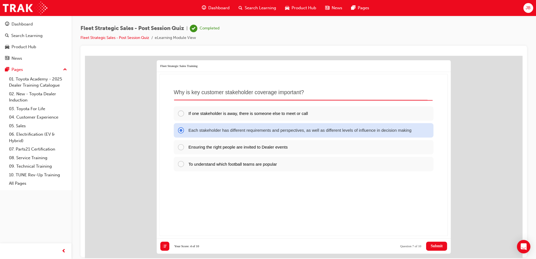
click at [434, 247] on span "Submit" at bounding box center [436, 246] width 12 height 4
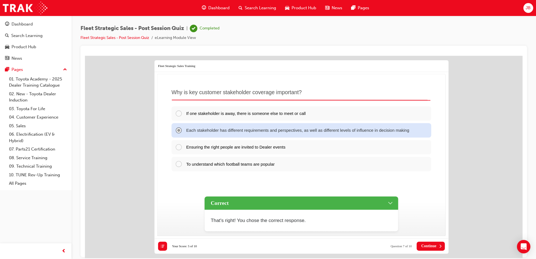
click at [434, 247] on div "Postpone Submit All Close Review View Results Reset Your Score: 5 of 10 Questio…" at bounding box center [301, 245] width 294 height 15
click at [434, 246] on span "Continue" at bounding box center [430, 246] width 15 height 4
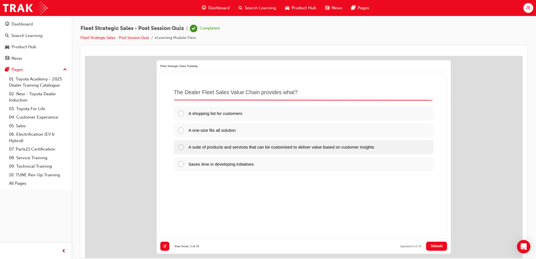
click at [335, 149] on span "A suite of products and services that can be customised to deliver value based …" at bounding box center [281, 146] width 186 height 5
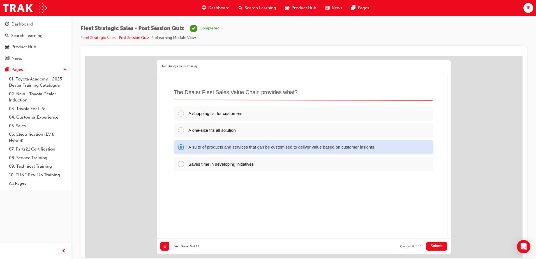
click at [432, 244] on span "Submit" at bounding box center [436, 246] width 12 height 4
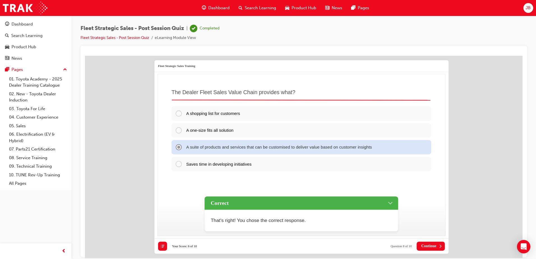
click at [432, 244] on div "Postpone Submit All Close Review View Results Reset Your Score: 6 of 10 Questio…" at bounding box center [301, 245] width 294 height 15
click at [436, 247] on span "Continue" at bounding box center [430, 246] width 15 height 4
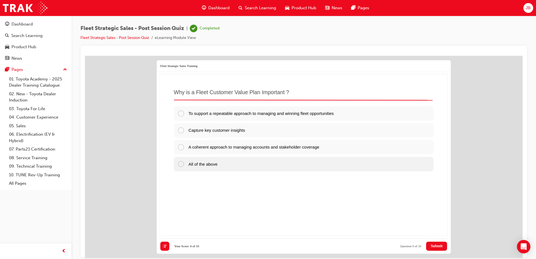
click at [247, 163] on div "All of the above" at bounding box center [304, 163] width 260 height 14
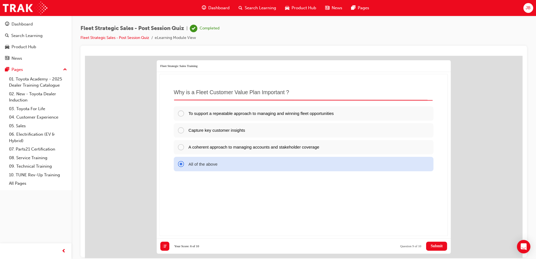
click at [435, 246] on span "Submit" at bounding box center [436, 246] width 12 height 4
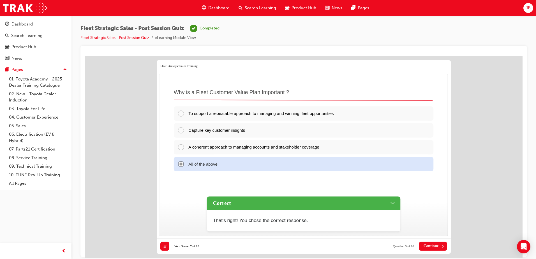
click at [430, 243] on button "Continue" at bounding box center [433, 245] width 28 height 9
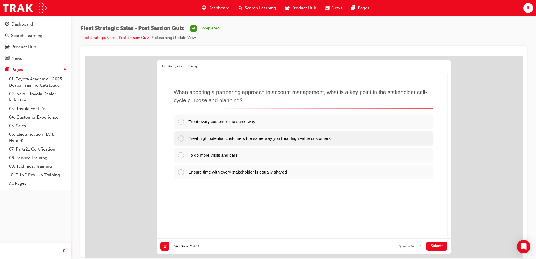
click at [297, 139] on span "Treat high potential customers the same way you treat high value customers" at bounding box center [259, 138] width 142 height 5
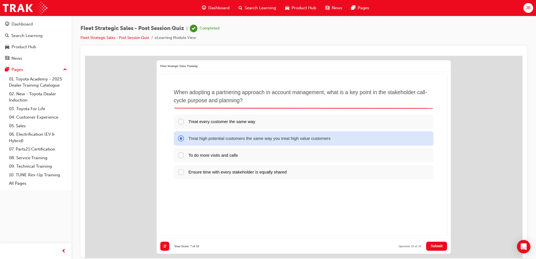
click at [434, 246] on span "Submit" at bounding box center [436, 246] width 12 height 4
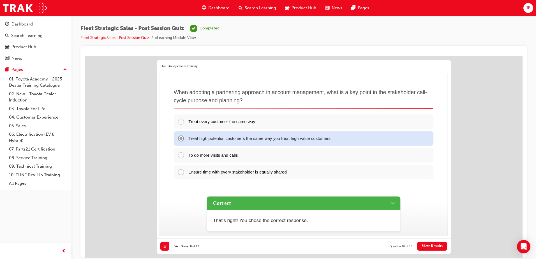
click at [434, 249] on button "View Results" at bounding box center [432, 245] width 30 height 9
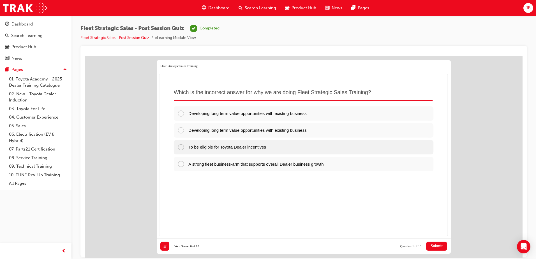
click at [227, 148] on span "To be eligible for Toyota Dealer incentives" at bounding box center [227, 146] width 78 height 5
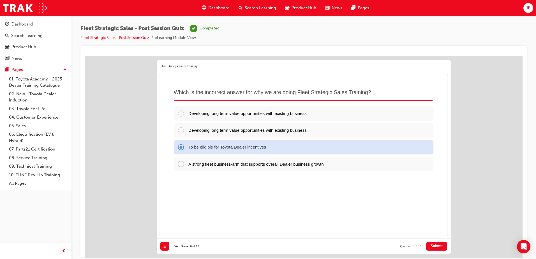
click at [439, 245] on span "Submit" at bounding box center [436, 246] width 12 height 4
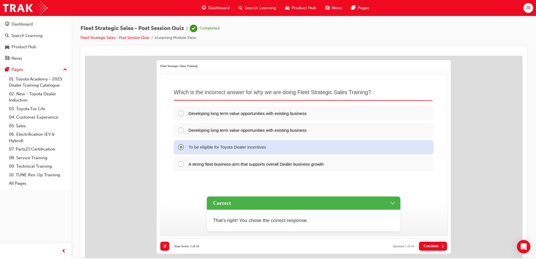
click at [432, 248] on button "Continue" at bounding box center [433, 245] width 28 height 9
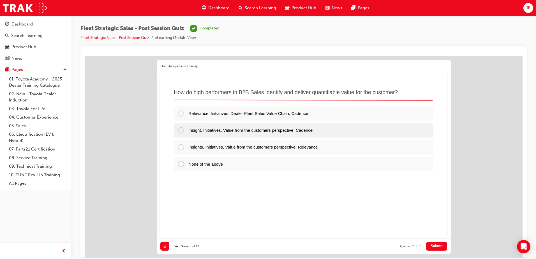
click at [311, 130] on span "Insight, Initiatives, Value from the customers perspective, Cadence" at bounding box center [250, 130] width 124 height 5
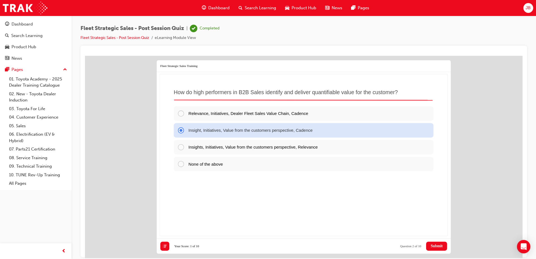
click at [440, 245] on span "Submit" at bounding box center [436, 246] width 12 height 4
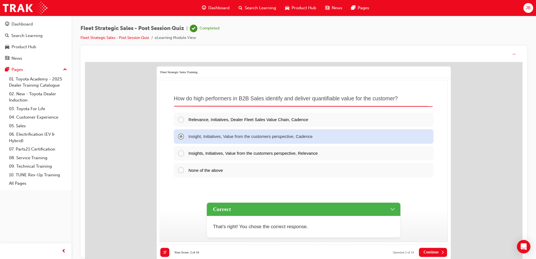
click at [440, 252] on button "Continue" at bounding box center [433, 252] width 28 height 9
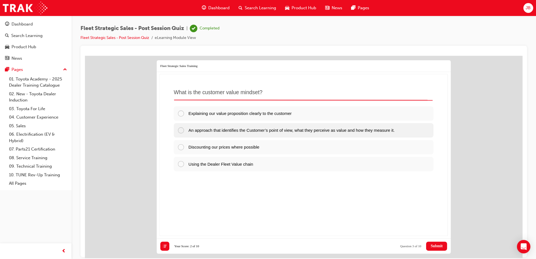
click at [266, 132] on span "An approach that identifies the Customer’s point of view, what they perceive as…" at bounding box center [291, 130] width 206 height 5
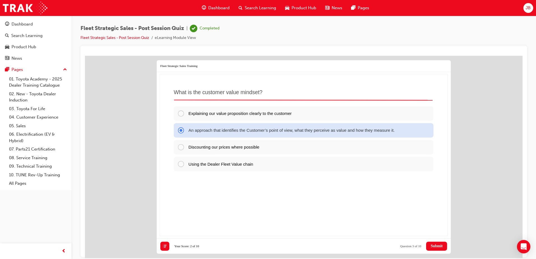
click at [438, 246] on span "Submit" at bounding box center [436, 246] width 12 height 4
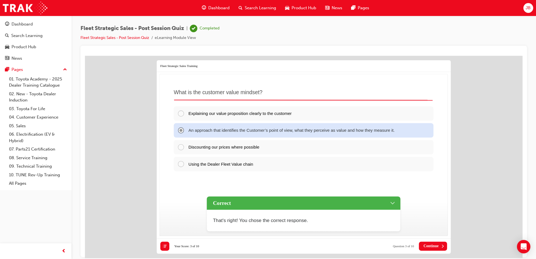
click at [438, 246] on span "Continue" at bounding box center [430, 246] width 15 height 4
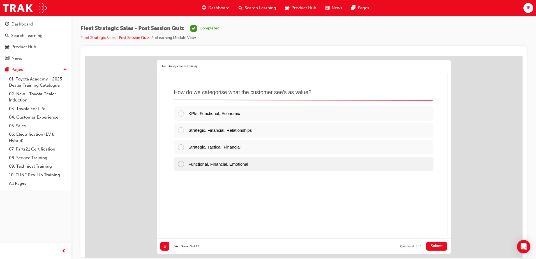
click at [265, 163] on div "Functional, Financial, Emotional" at bounding box center [304, 163] width 260 height 14
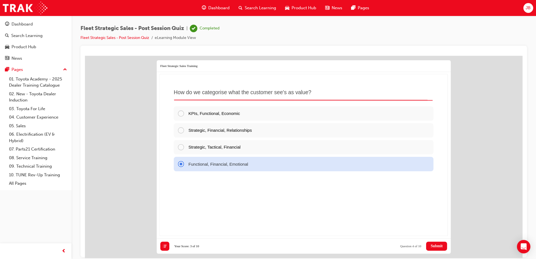
click at [430, 244] on span "Submit" at bounding box center [436, 246] width 12 height 4
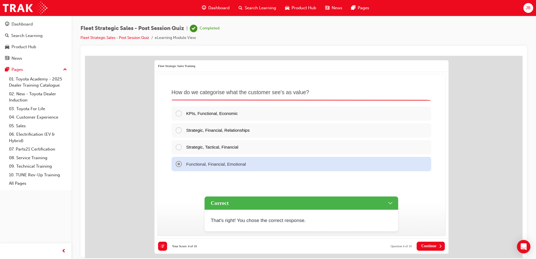
click at [432, 244] on span "Continue" at bounding box center [428, 246] width 15 height 4
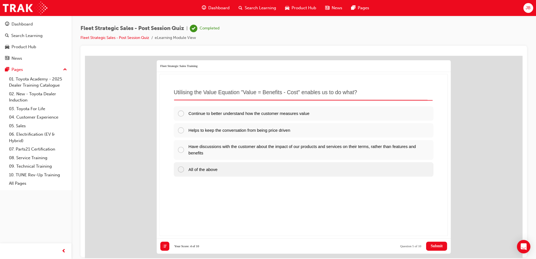
click at [217, 165] on div "All of the above" at bounding box center [304, 169] width 260 height 14
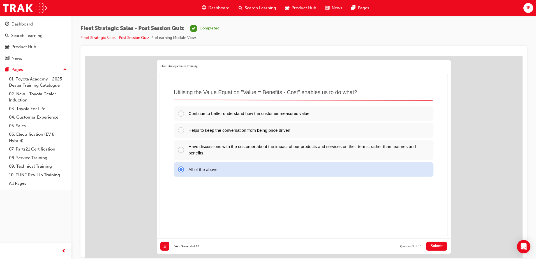
click at [442, 249] on button "Submit" at bounding box center [436, 245] width 21 height 9
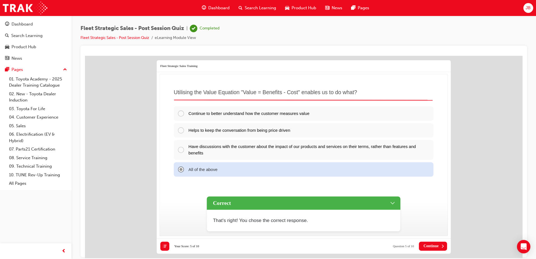
click at [432, 245] on span "Continue" at bounding box center [430, 246] width 15 height 4
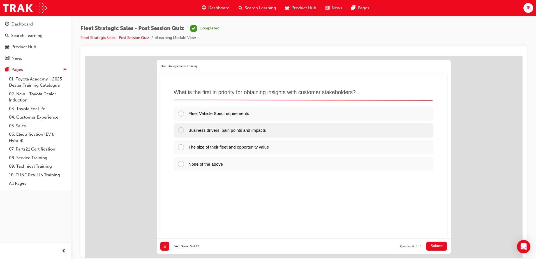
click at [274, 131] on div "Business drivers, pain points and impacts" at bounding box center [304, 130] width 260 height 14
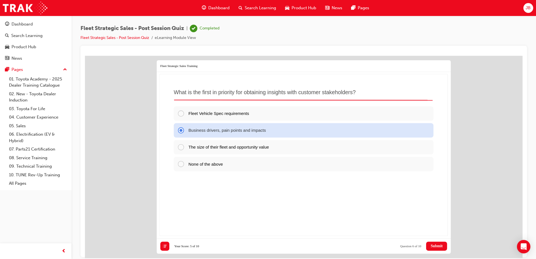
click at [438, 247] on span "Submit" at bounding box center [436, 246] width 12 height 4
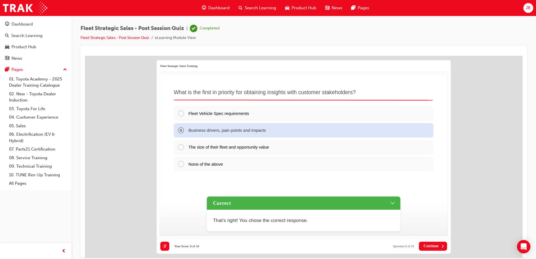
click at [438, 247] on span "Continue" at bounding box center [430, 246] width 15 height 4
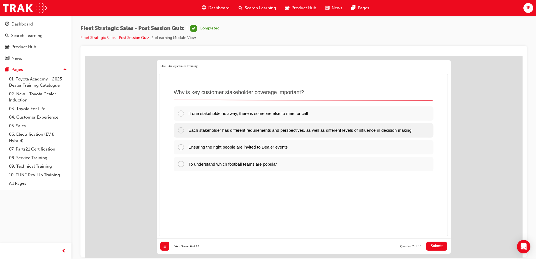
click at [205, 132] on span "Each stakeholder has different requirements and perspectives, as well as differ…" at bounding box center [299, 130] width 223 height 5
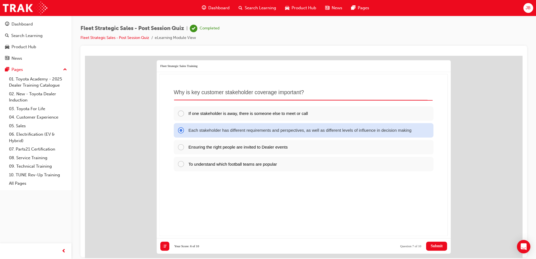
click at [432, 244] on span "Submit" at bounding box center [436, 246] width 12 height 4
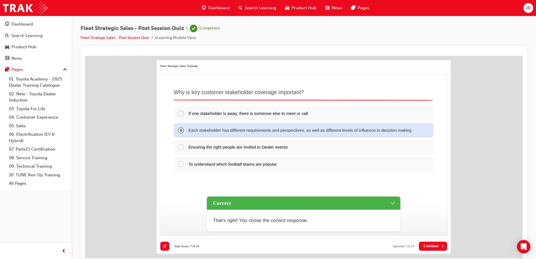
click at [432, 247] on span "Continue" at bounding box center [430, 246] width 15 height 4
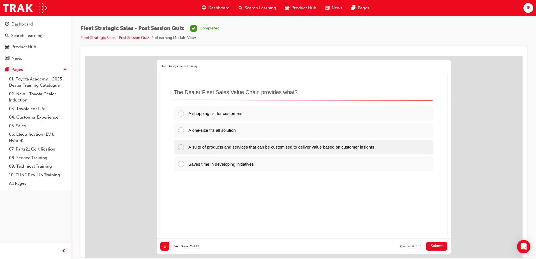
click at [274, 149] on span "A suite of products and services that can be customised to deliver value based …" at bounding box center [281, 146] width 186 height 5
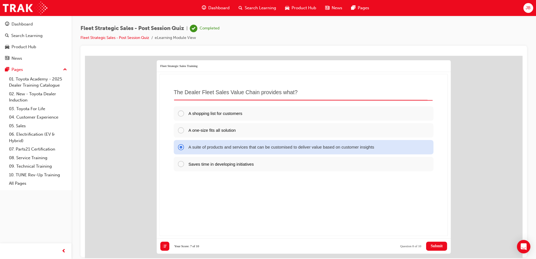
click at [436, 242] on button "Submit" at bounding box center [436, 245] width 21 height 9
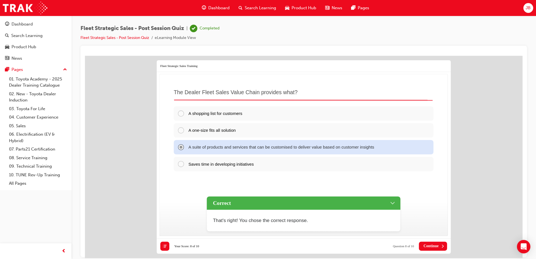
click at [437, 245] on span "Continue" at bounding box center [430, 246] width 15 height 4
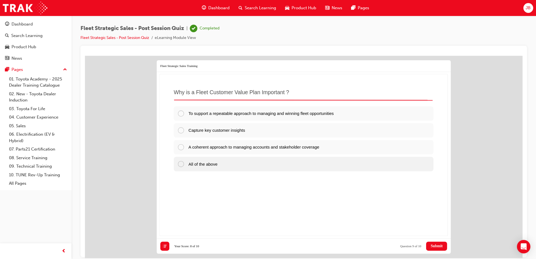
click at [249, 164] on div "All of the above" at bounding box center [304, 163] width 260 height 14
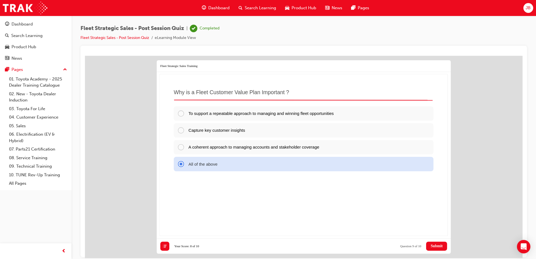
click at [432, 247] on span "Submit" at bounding box center [436, 246] width 12 height 4
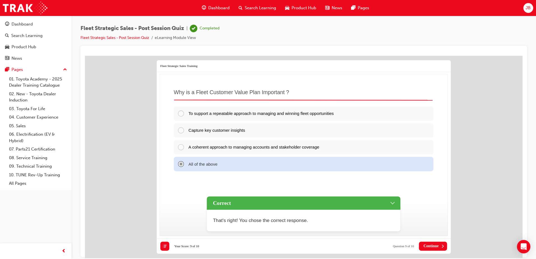
click at [426, 246] on span "Continue" at bounding box center [430, 246] width 15 height 4
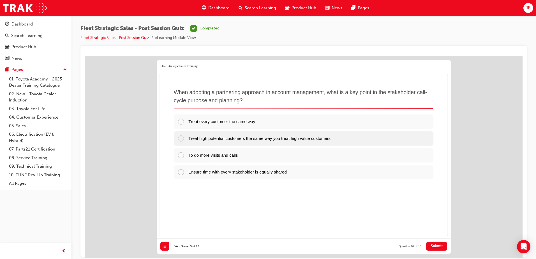
click at [319, 140] on span "Treat high potential customers the same way you treat high value customers" at bounding box center [259, 138] width 142 height 5
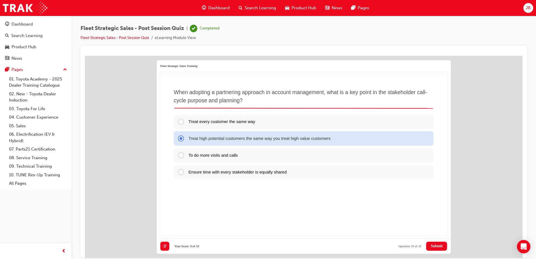
click at [439, 243] on button "Submit" at bounding box center [436, 245] width 21 height 9
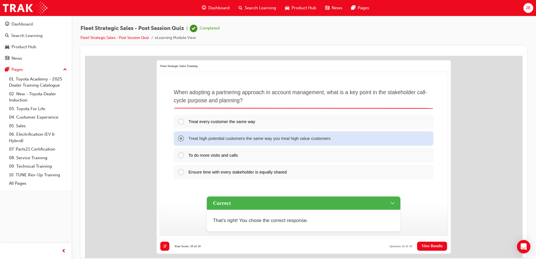
click at [433, 245] on span "View Results" at bounding box center [431, 246] width 21 height 4
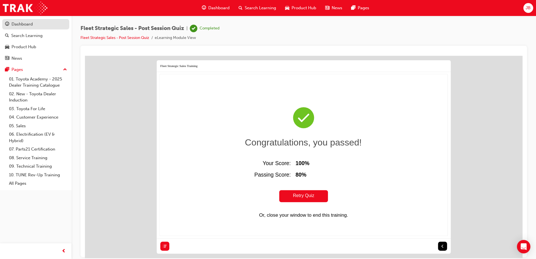
click at [33, 25] on div "Dashboard" at bounding box center [21, 24] width 21 height 6
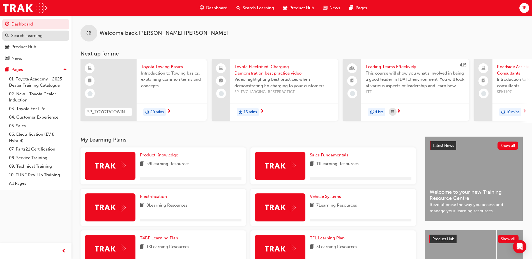
click at [43, 37] on div "Search Learning" at bounding box center [35, 35] width 61 height 7
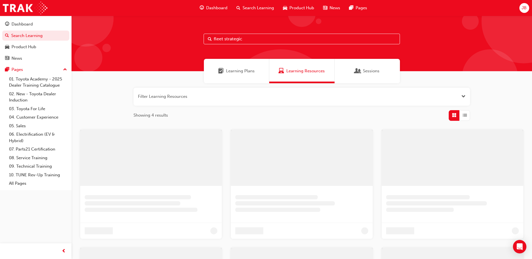
click at [207, 95] on button "button" at bounding box center [301, 97] width 336 height 18
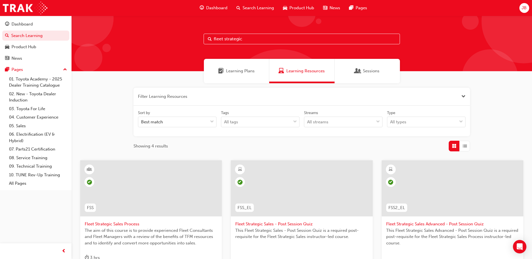
click at [247, 38] on input "fleet strategic" at bounding box center [301, 39] width 196 height 11
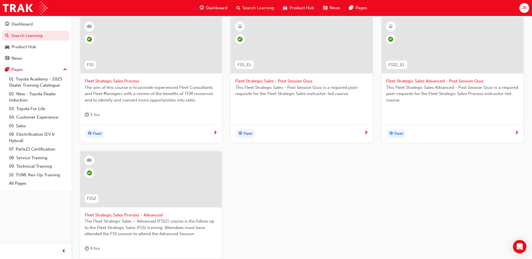
scroll to position [168, 0]
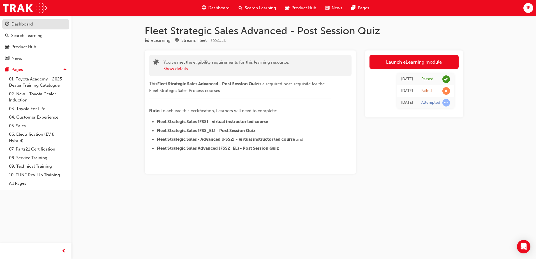
click at [32, 21] on div "Dashboard" at bounding box center [21, 24] width 21 height 6
